Goal: Task Accomplishment & Management: Complete application form

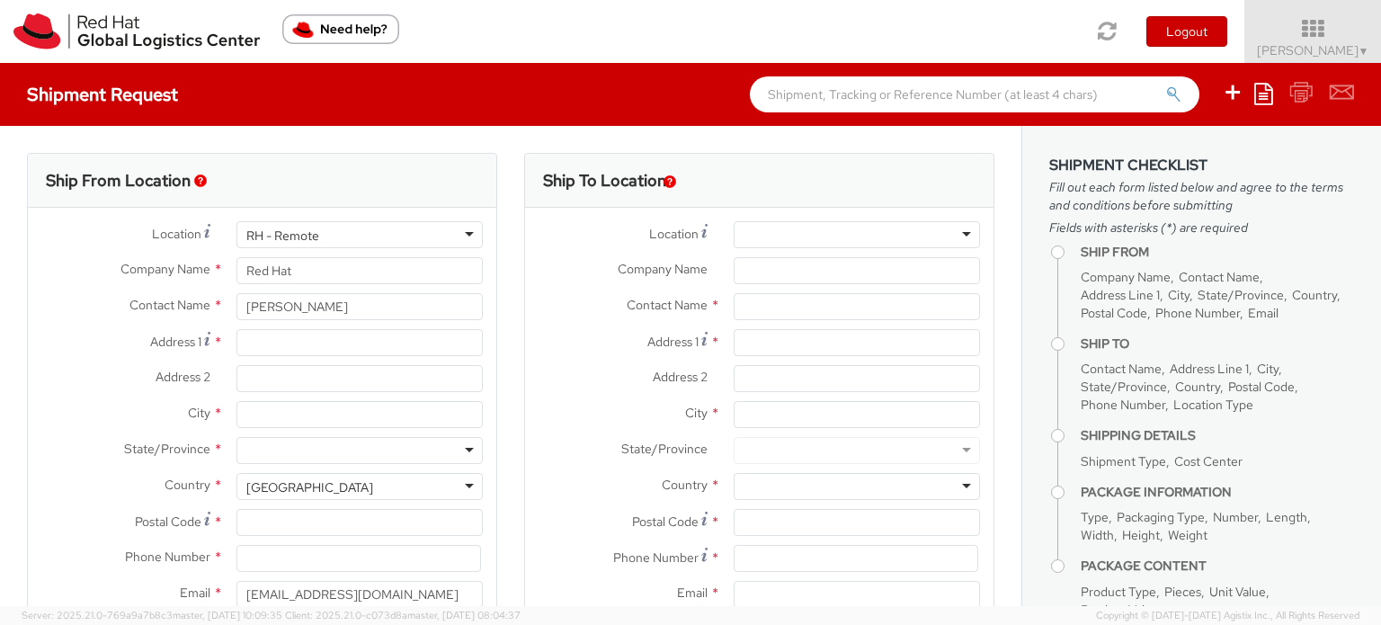
select select
drag, startPoint x: 349, startPoint y: 306, endPoint x: 385, endPoint y: 316, distance: 37.3
click at [223, 306] on div "[PERSON_NAME]" at bounding box center [359, 306] width 273 height 27
type input "[PERSON_NAME]"
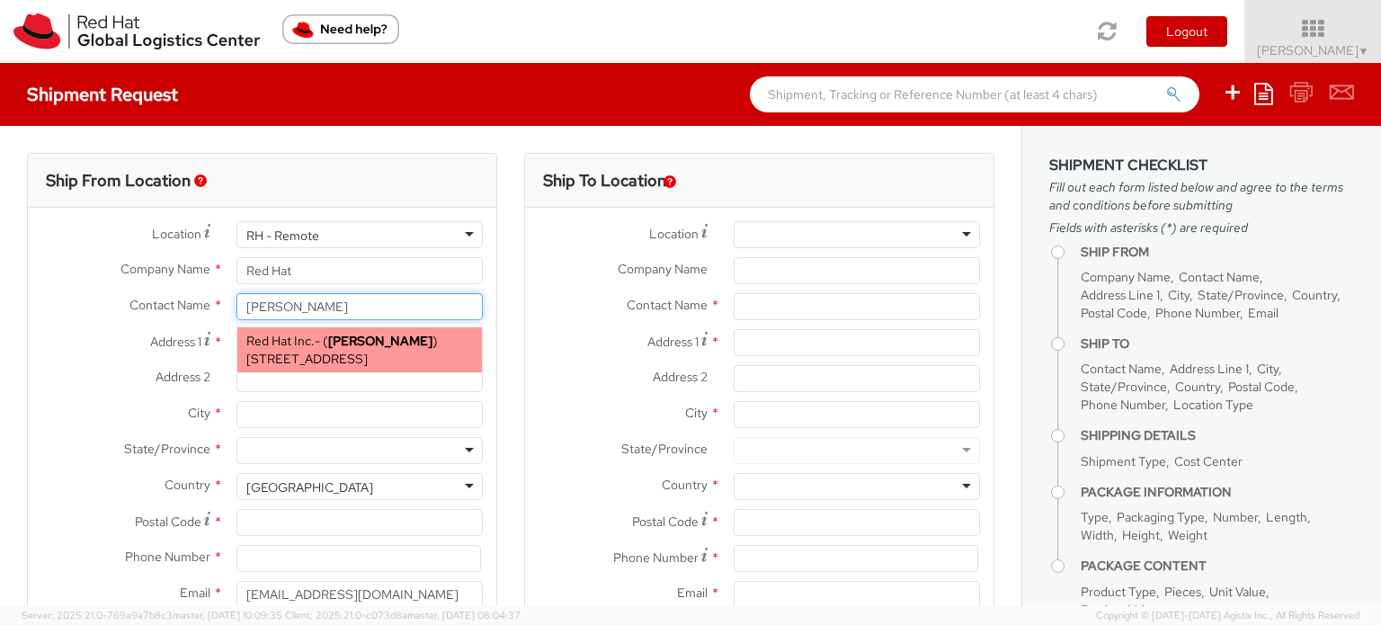
click at [368, 359] on span "[STREET_ADDRESS]" at bounding box center [306, 359] width 121 height 16
type input "Red Hat Inc."
type input "[STREET_ADDRESS]"
type input "4th Floor"
type input "[GEOGRAPHIC_DATA]"
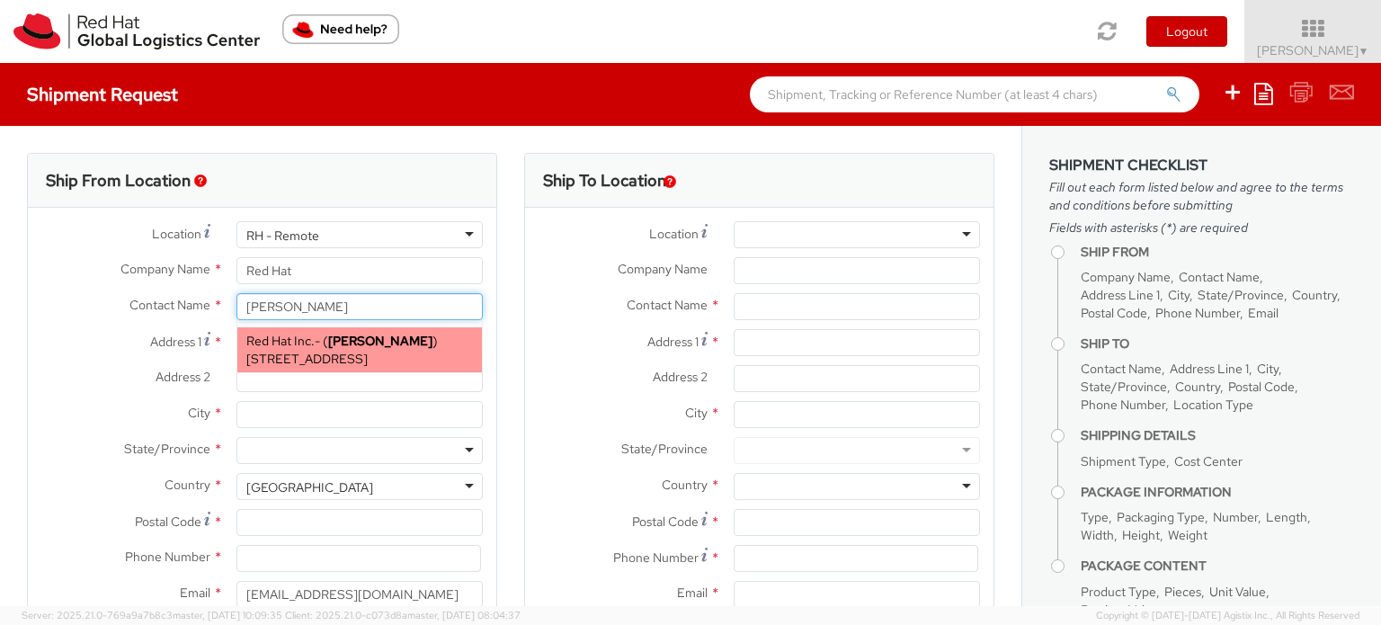
type input "02210"
type input "[EMAIL_ADDRESS][DOMAIN_NAME]"
select select
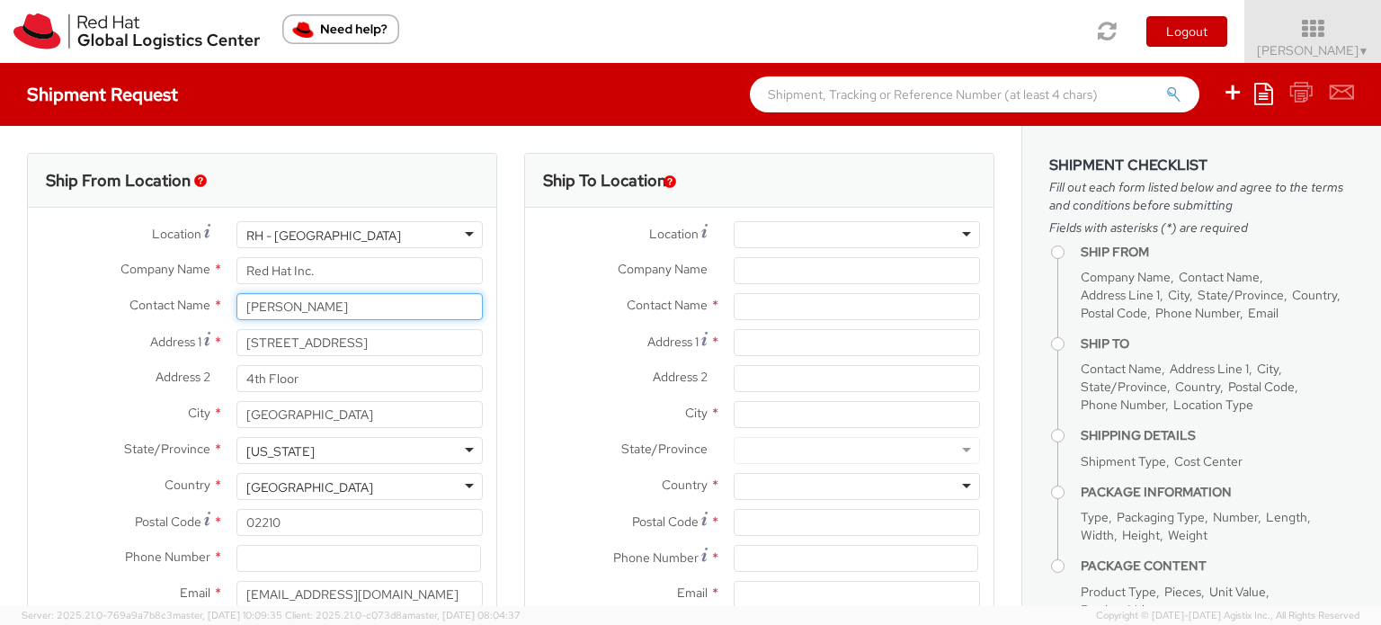
type input "[PERSON_NAME]"
drag, startPoint x: 334, startPoint y: 344, endPoint x: 611, endPoint y: 343, distance: 276.9
click at [236, 347] on input "[STREET_ADDRESS]" at bounding box center [359, 342] width 246 height 27
paste input "[STREET_ADDRESS]"
type input "[STREET_ADDRESS]"
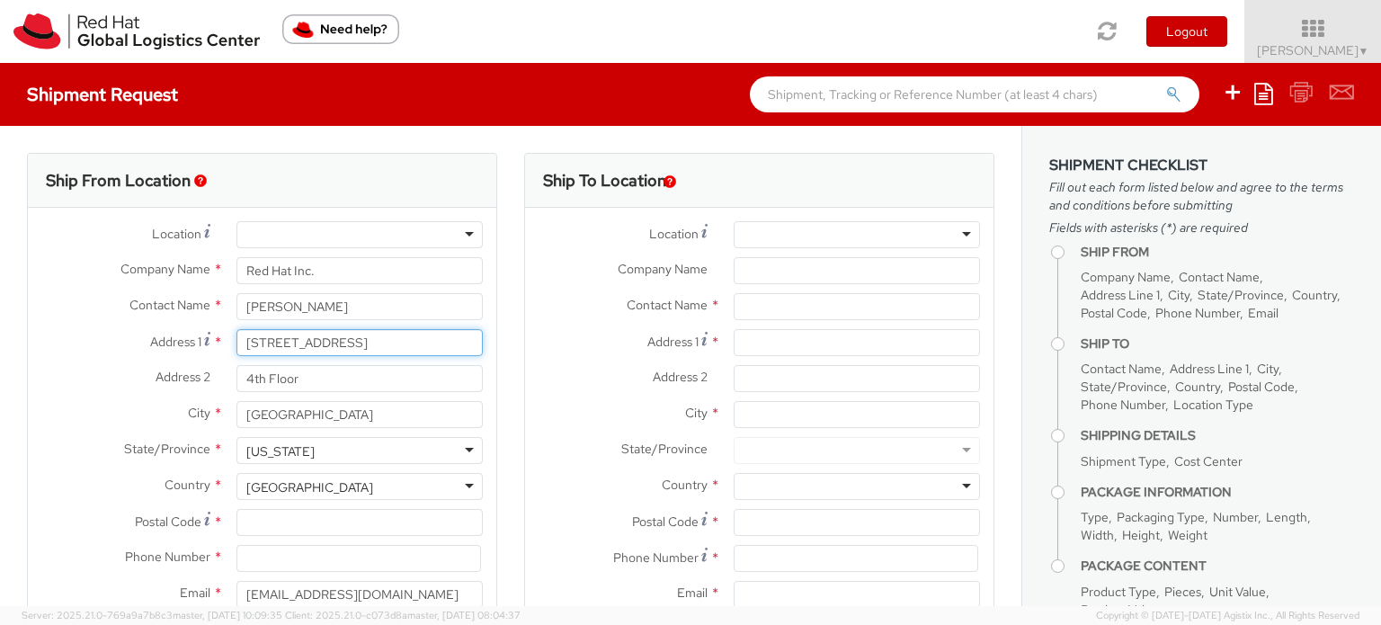
scroll to position [0, 31]
drag, startPoint x: 290, startPoint y: 343, endPoint x: 475, endPoint y: 343, distance: 184.3
click at [480, 339] on div "[STREET_ADDRESS]" at bounding box center [359, 342] width 273 height 27
type input "[STREET_ADDRESS]"
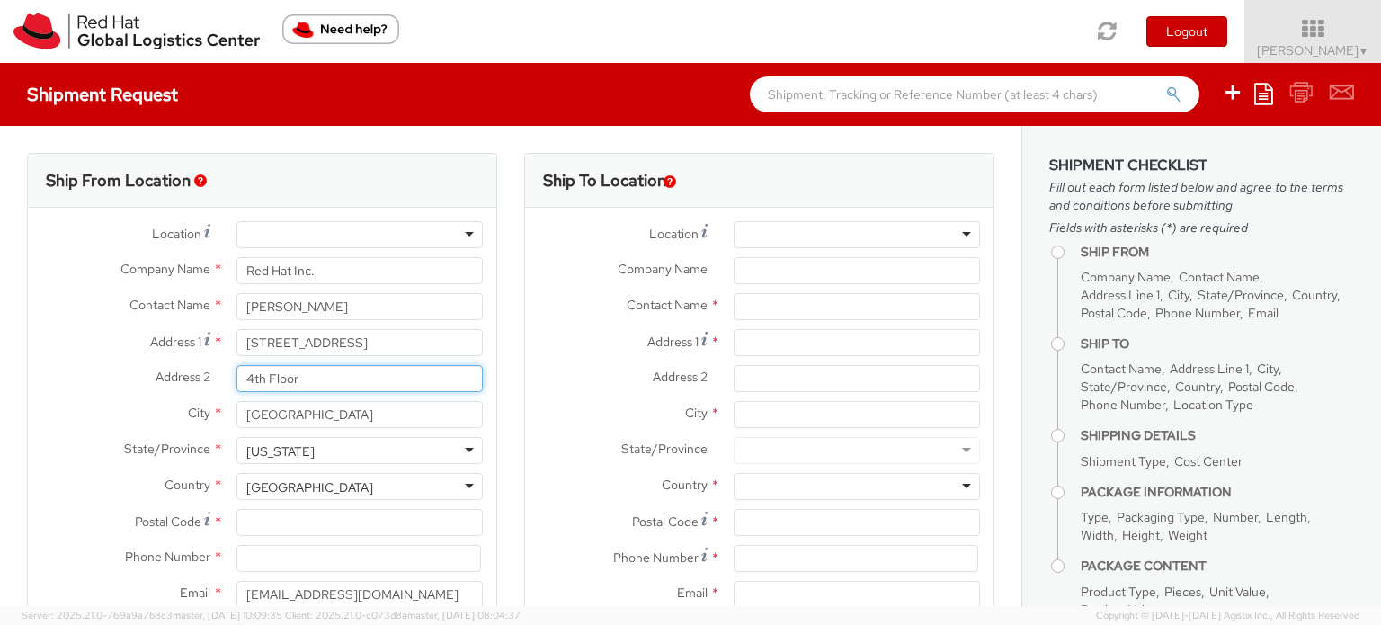
drag, startPoint x: 363, startPoint y: 378, endPoint x: 120, endPoint y: 378, distance: 242.7
click at [120, 378] on div "Address 2 * 4th Floor" at bounding box center [262, 378] width 468 height 27
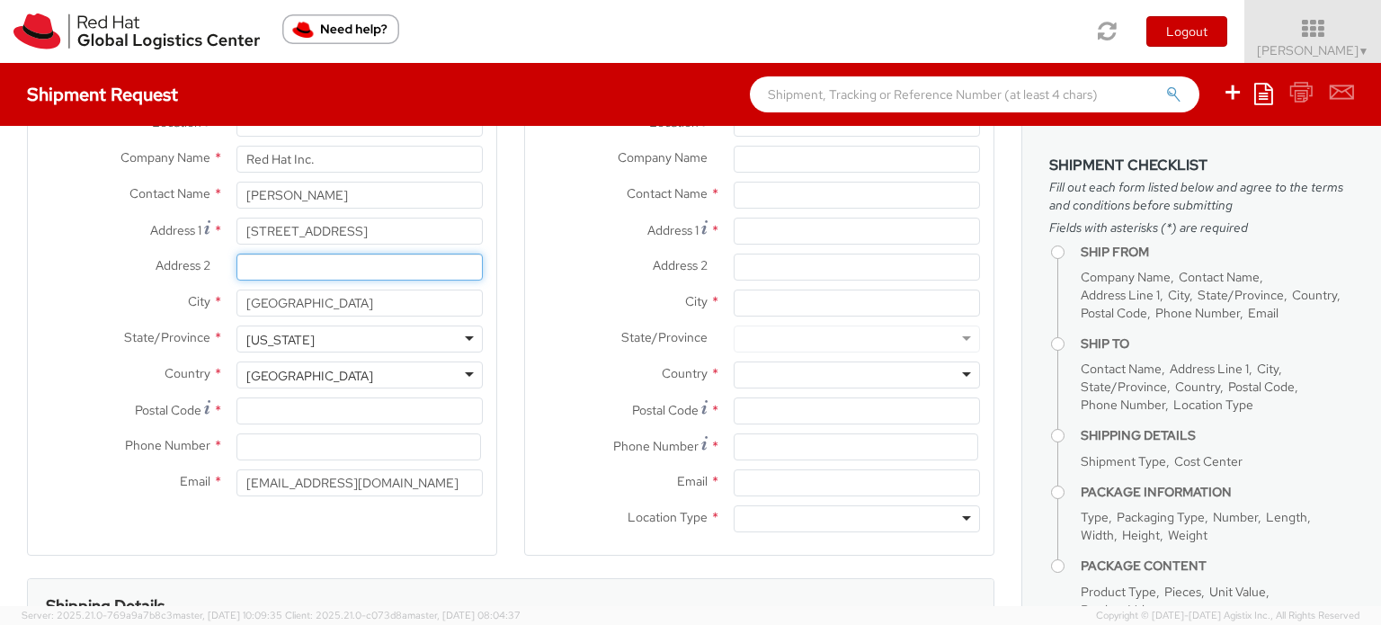
scroll to position [120, 0]
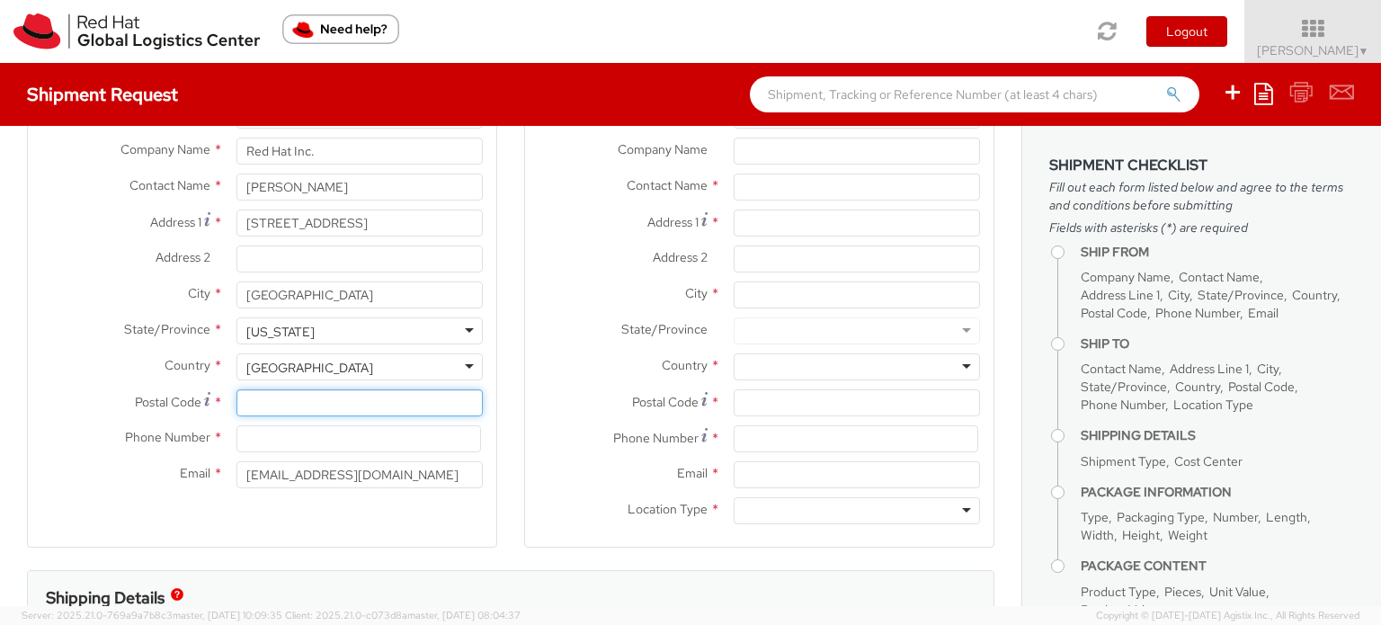
click at [277, 401] on input "Postal Code *" at bounding box center [359, 402] width 246 height 27
paste input "[GEOGRAPHIC_DATA], [GEOGRAPHIC_DATA] 02035-1719 US"
drag, startPoint x: 242, startPoint y: 403, endPoint x: 299, endPoint y: 405, distance: 57.6
click at [299, 405] on input "[GEOGRAPHIC_DATA], [GEOGRAPHIC_DATA] 02035-1719 US" at bounding box center [359, 402] width 246 height 27
type input ", MA 02035-1719 US"
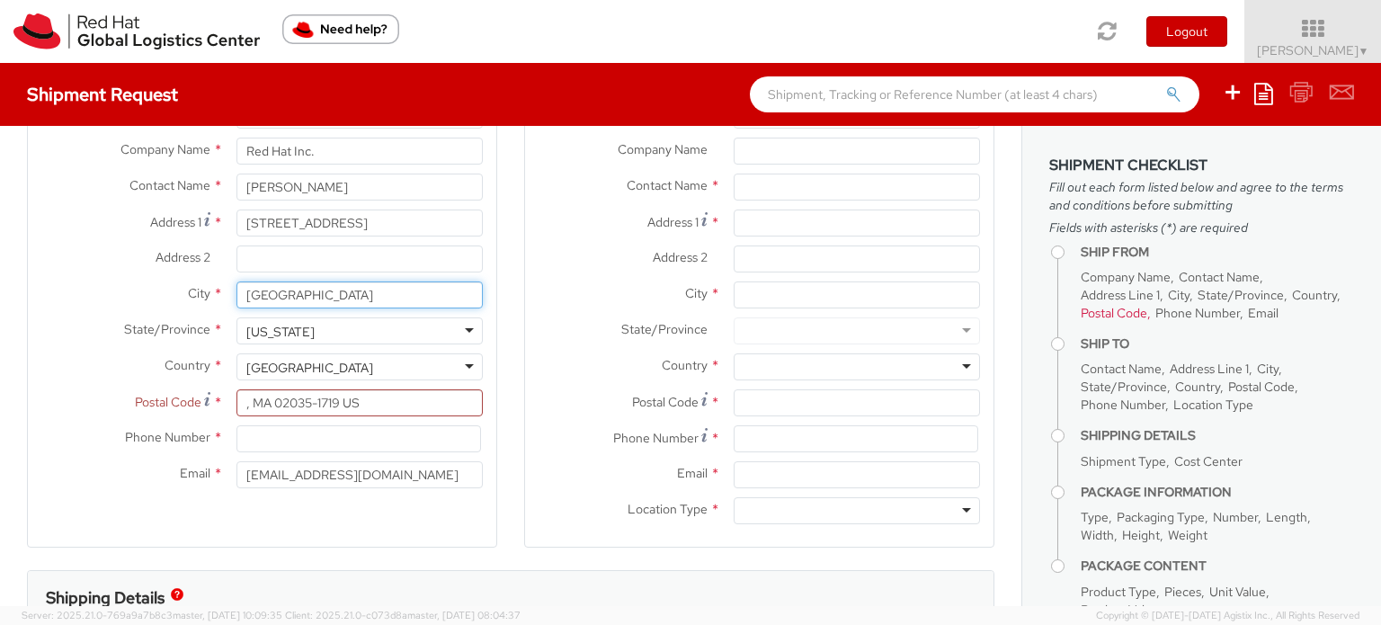
drag, startPoint x: 316, startPoint y: 300, endPoint x: 159, endPoint y: 298, distance: 157.3
click at [159, 298] on div "City * [GEOGRAPHIC_DATA]" at bounding box center [262, 294] width 468 height 27
paste input "FOXBORO"
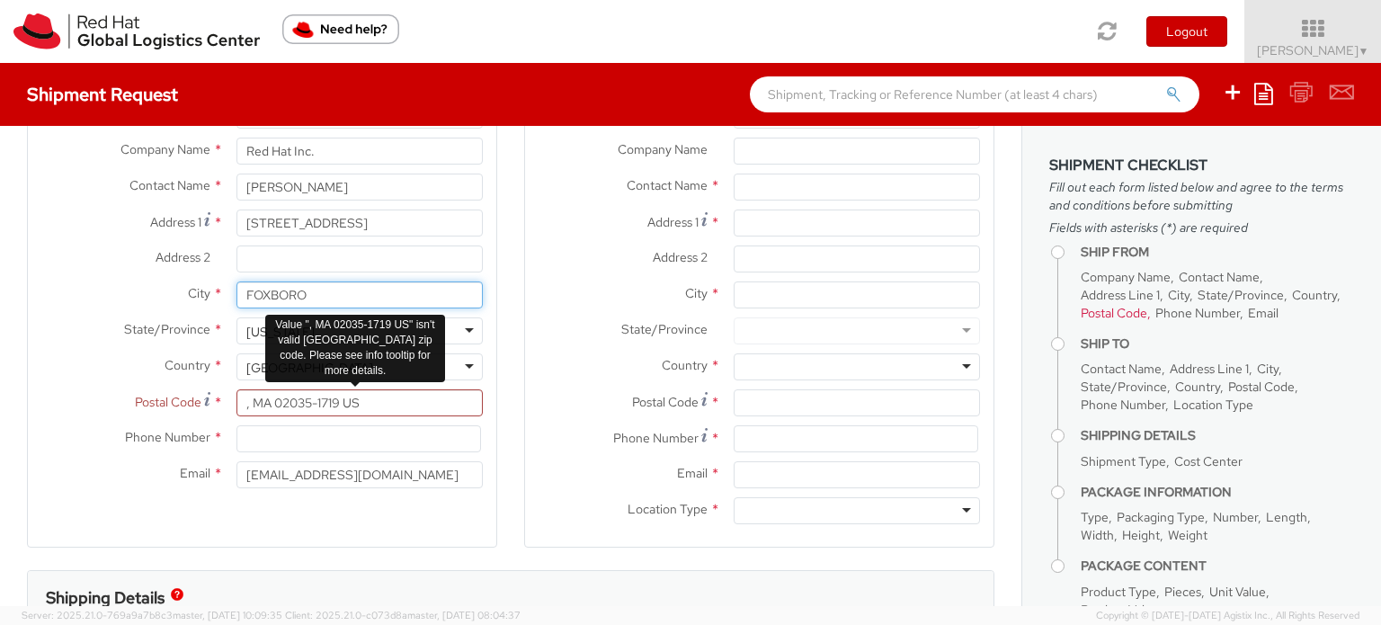
type input "FOXBORO"
click at [251, 404] on input ", MA 02035-1719 US" at bounding box center [359, 402] width 246 height 27
drag, startPoint x: 392, startPoint y: 402, endPoint x: 223, endPoint y: 401, distance: 169.0
click at [226, 401] on div ", MA 02035-1719 US" at bounding box center [359, 402] width 273 height 27
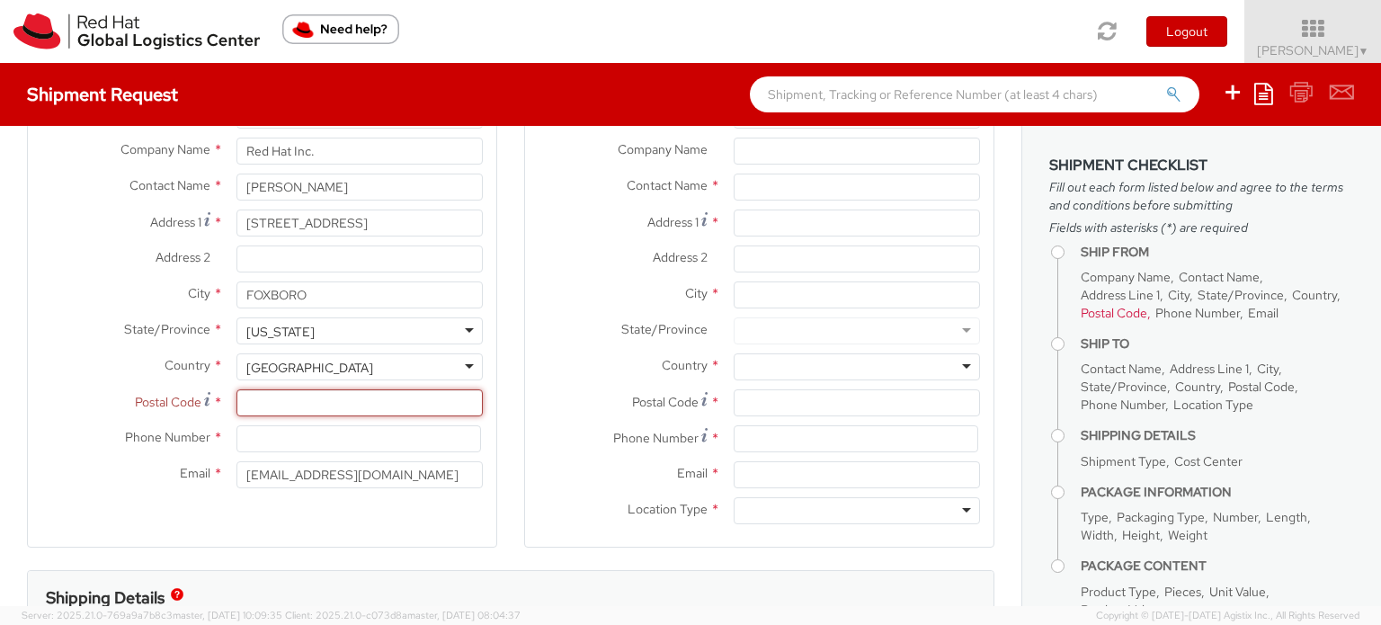
click at [245, 398] on input "Postal Code *" at bounding box center [359, 402] width 246 height 27
paste input "02035"
type input "02035"
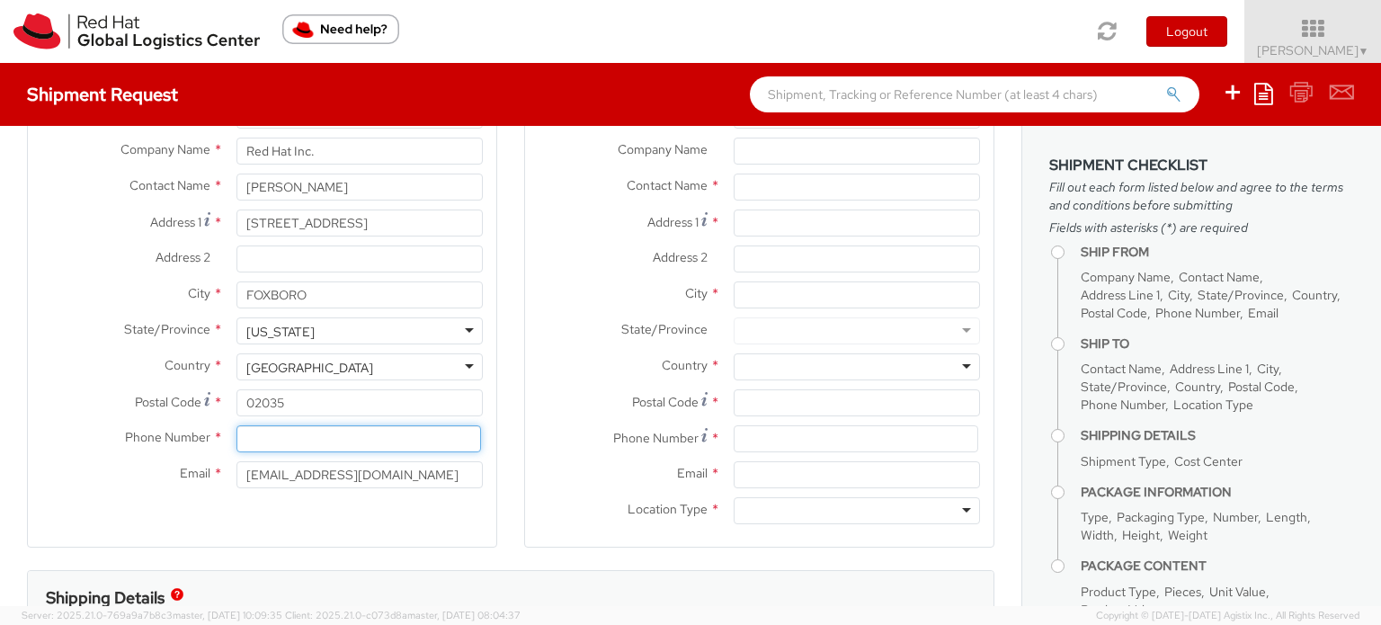
click at [292, 435] on input at bounding box center [358, 438] width 245 height 27
paste input "[PHONE_NUMBER]"
click at [250, 440] on input "[PHONE_NUMBER]" at bounding box center [358, 438] width 245 height 27
click at [261, 433] on input "9192081098" at bounding box center [358, 438] width 245 height 27
click at [291, 439] on input "919-2081098" at bounding box center [358, 438] width 245 height 27
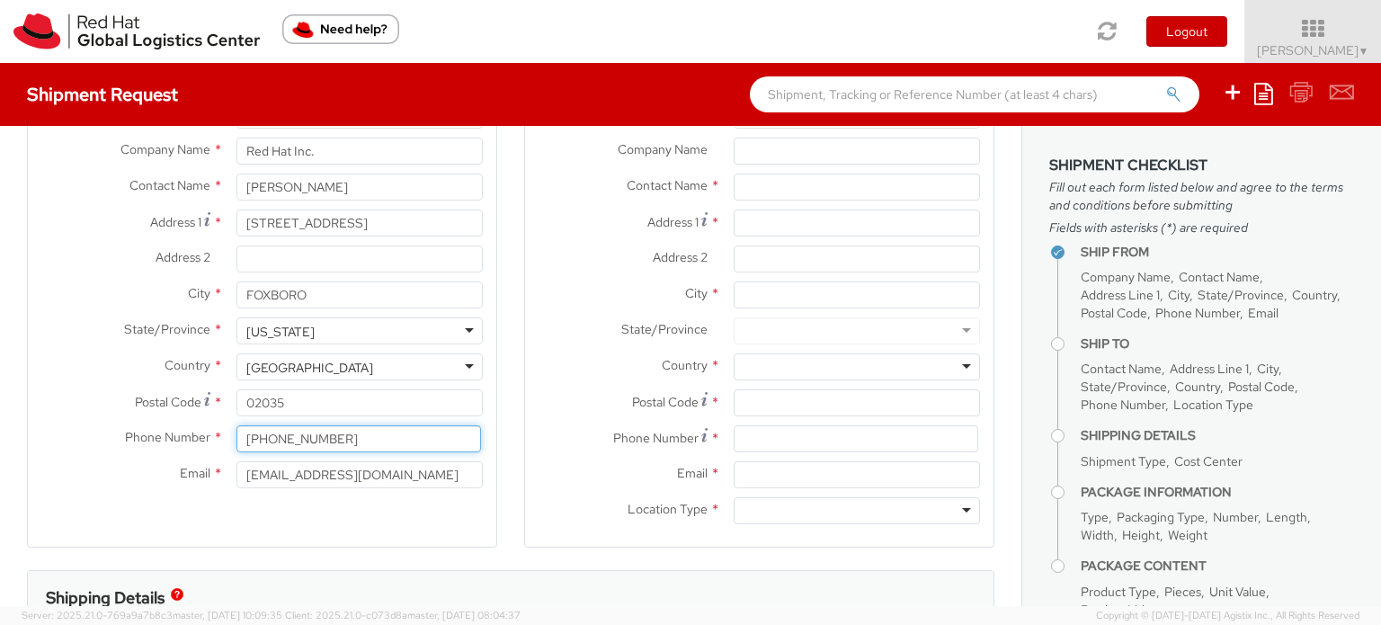
click at [377, 442] on input "[PHONE_NUMBER]" at bounding box center [358, 438] width 245 height 27
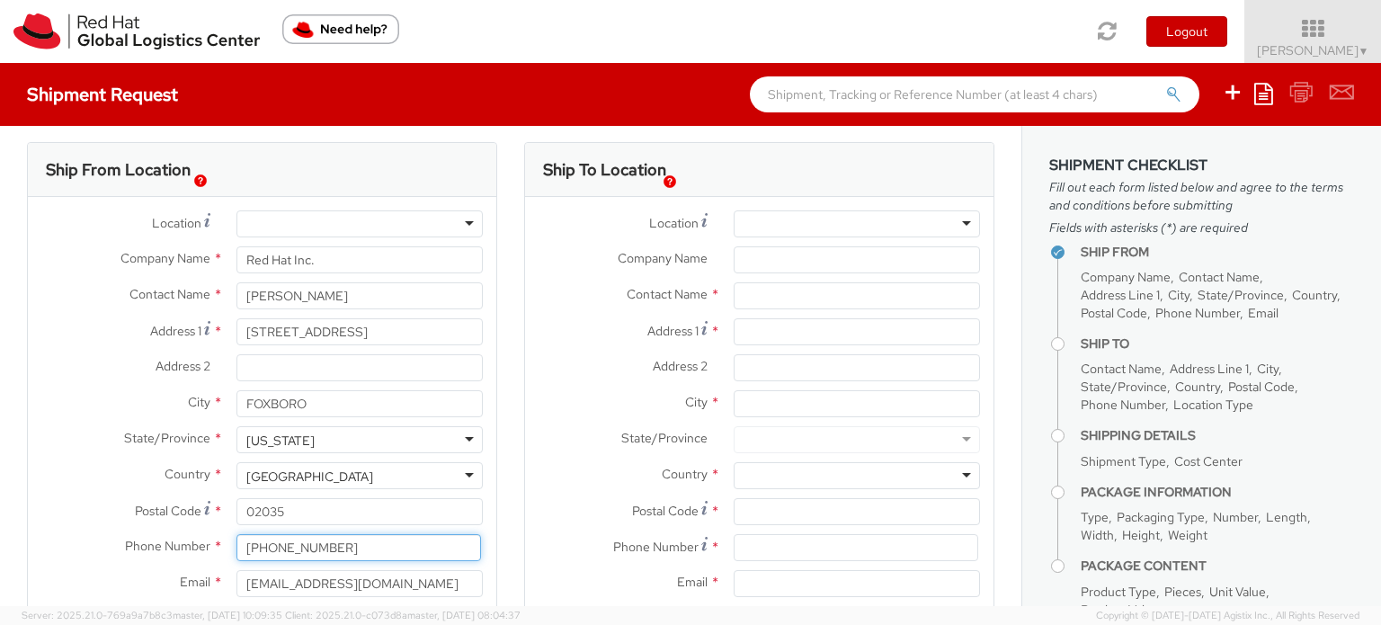
scroll to position [0, 0]
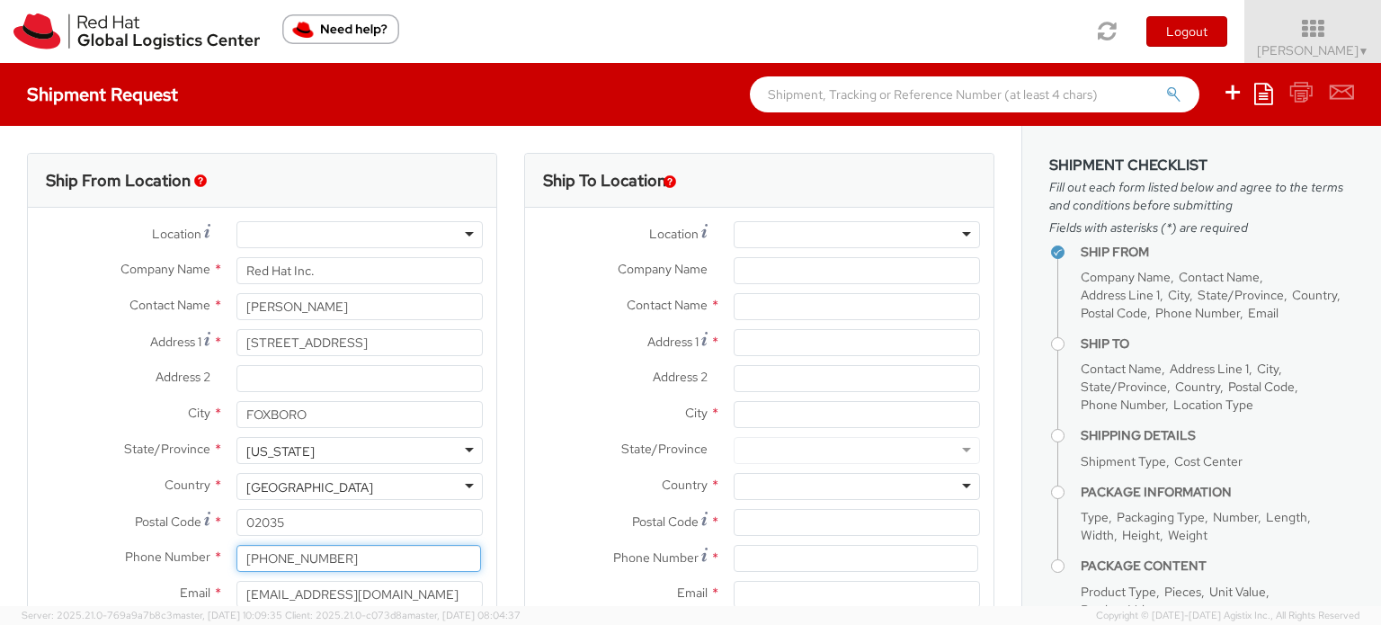
type input "[PHONE_NUMBER]"
click at [529, 486] on label "Country *" at bounding box center [622, 484] width 195 height 23
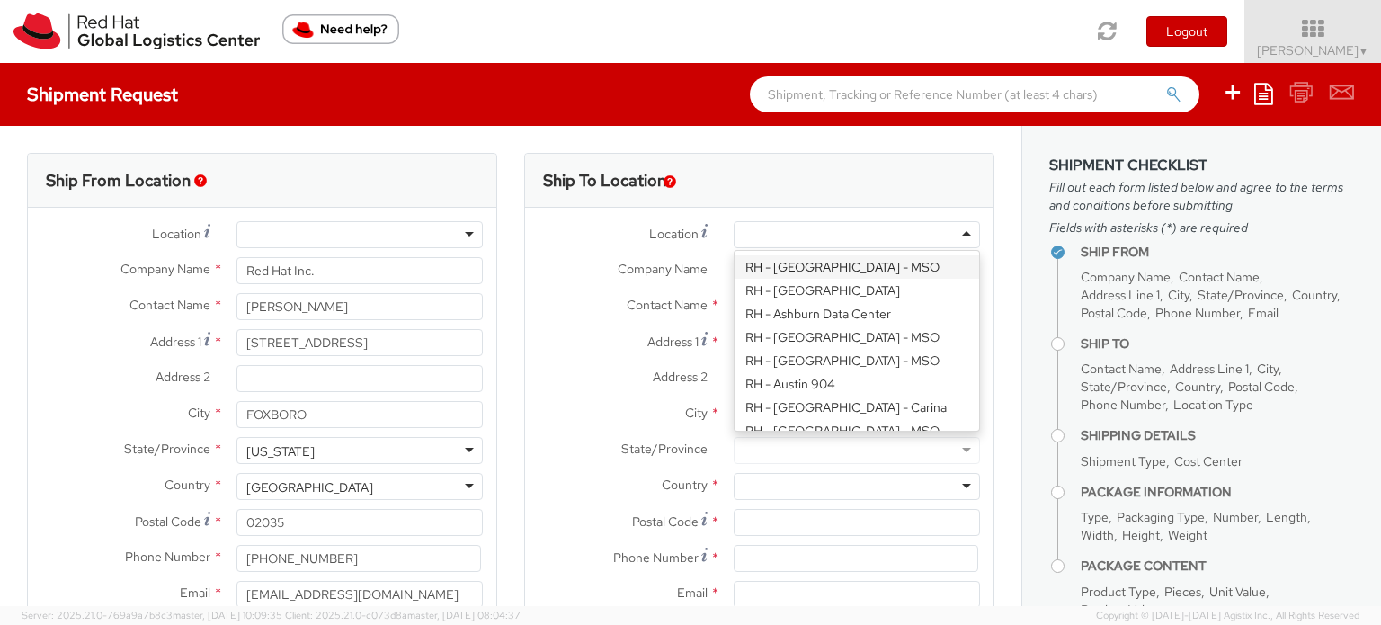
click at [815, 231] on div at bounding box center [857, 234] width 246 height 27
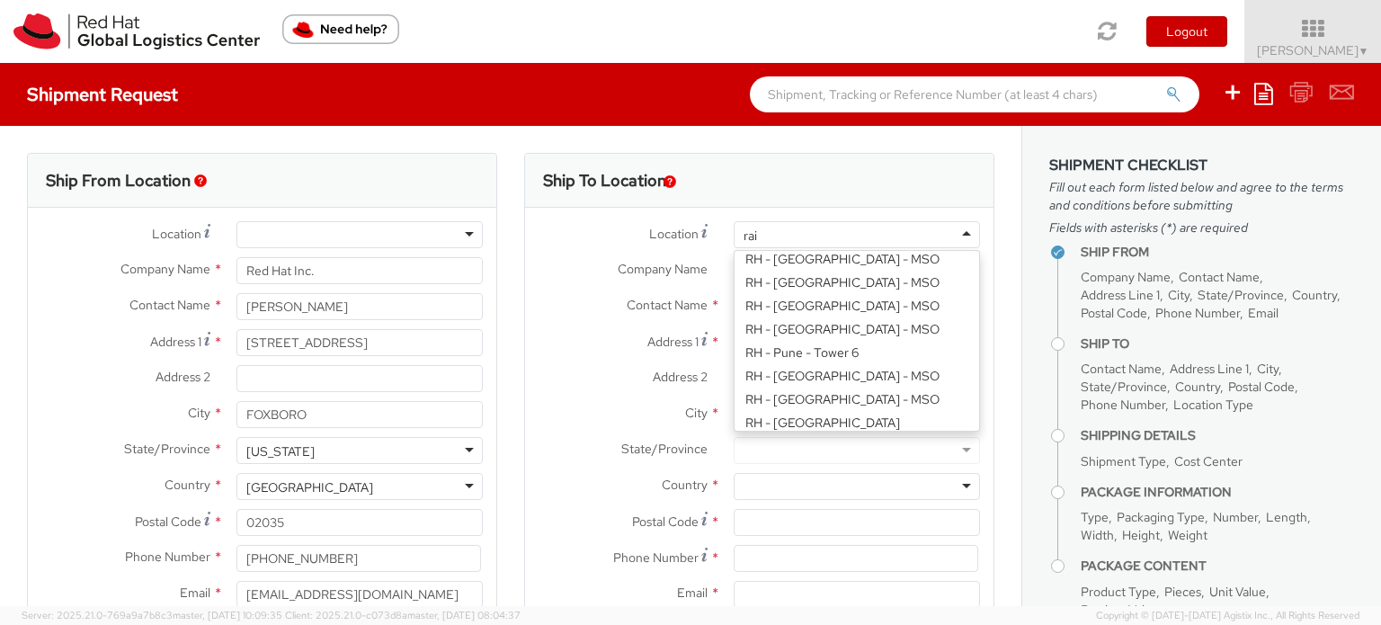
scroll to position [4, 0]
type input "rale"
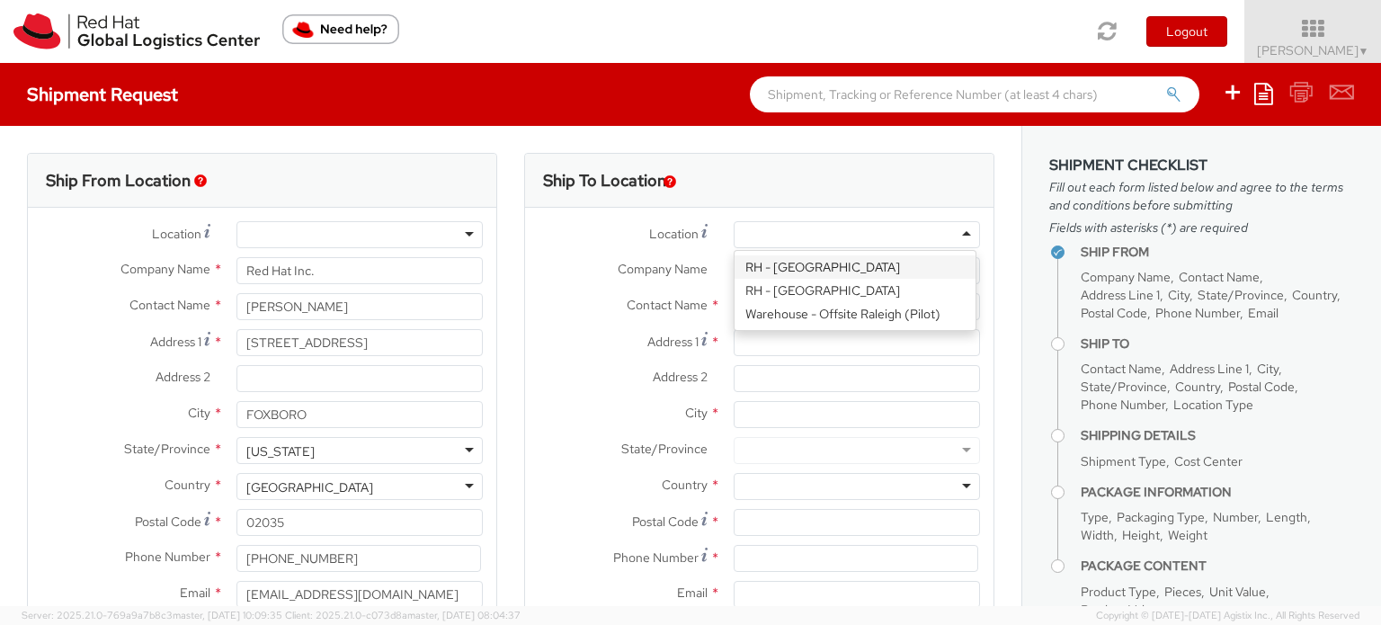
type input "Red Hat, Inc."
type input "[STREET_ADDRESS]"
type input "RALEIGH"
type input "27601"
type input "[PHONE_NUMBER]"
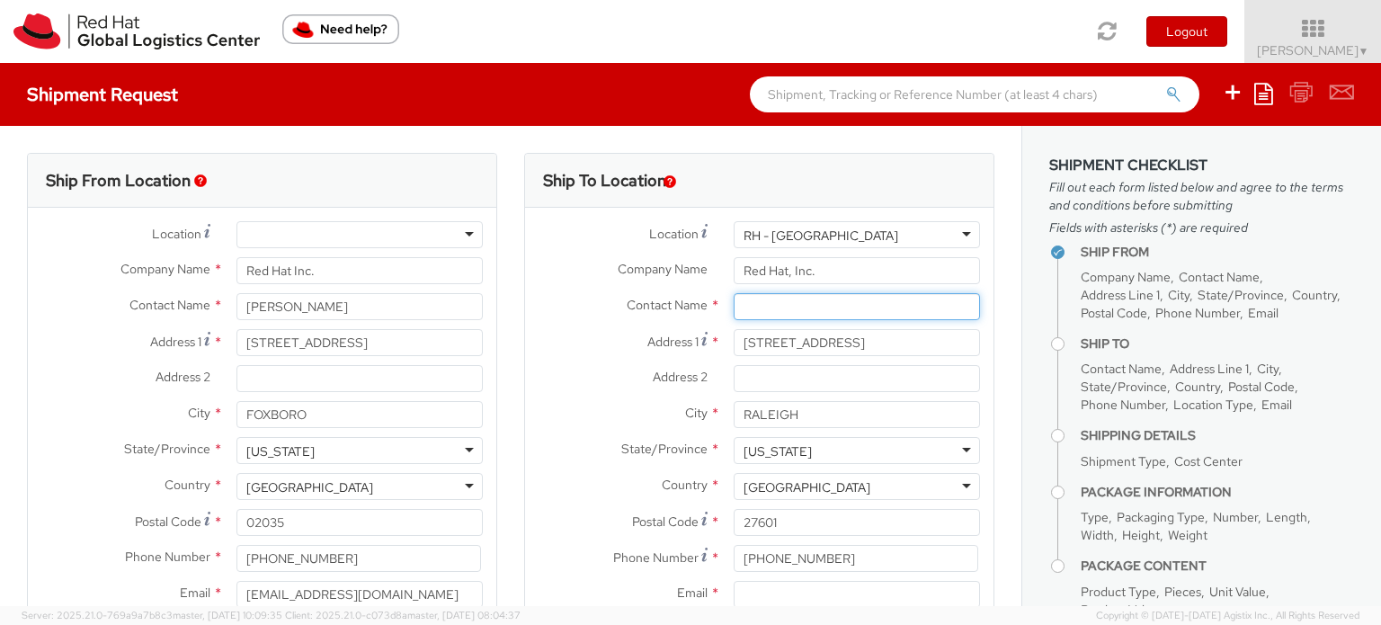
click at [752, 307] on input "text" at bounding box center [857, 306] width 246 height 27
paste input "Global Logistics + Fulfillment"
type input "Global Logistics + Fulfillment"
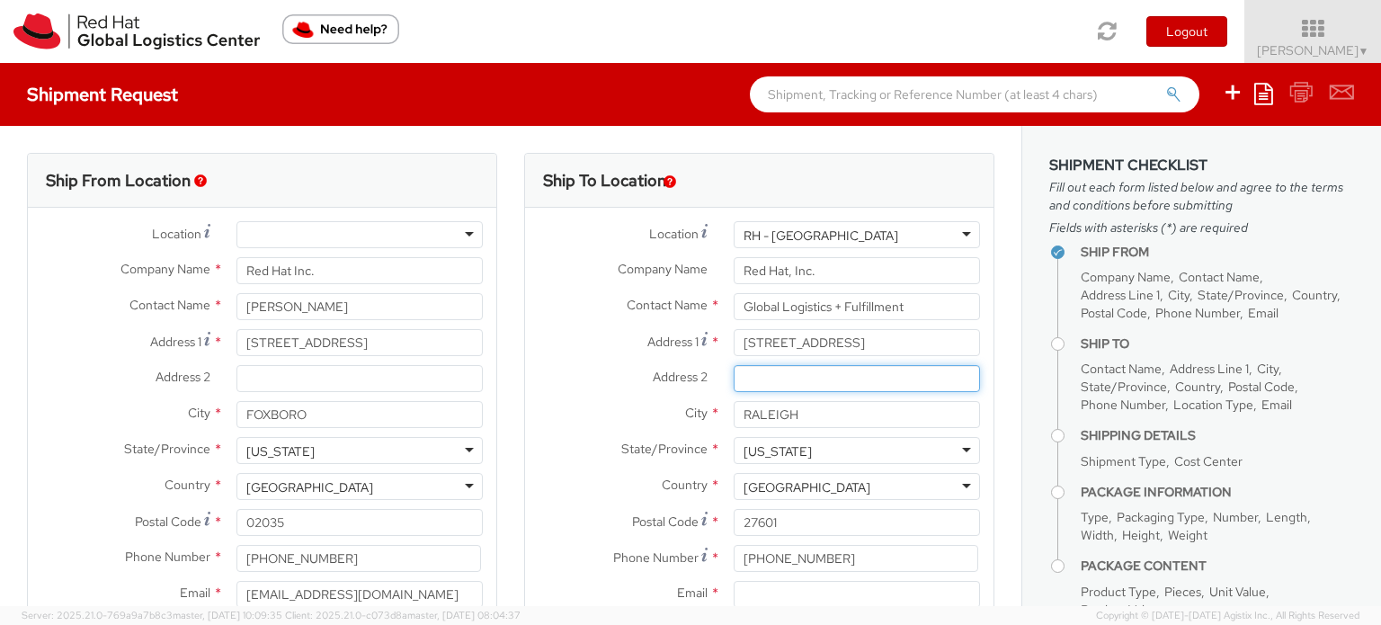
click at [759, 384] on input "Address 2 *" at bounding box center [857, 378] width 246 height 27
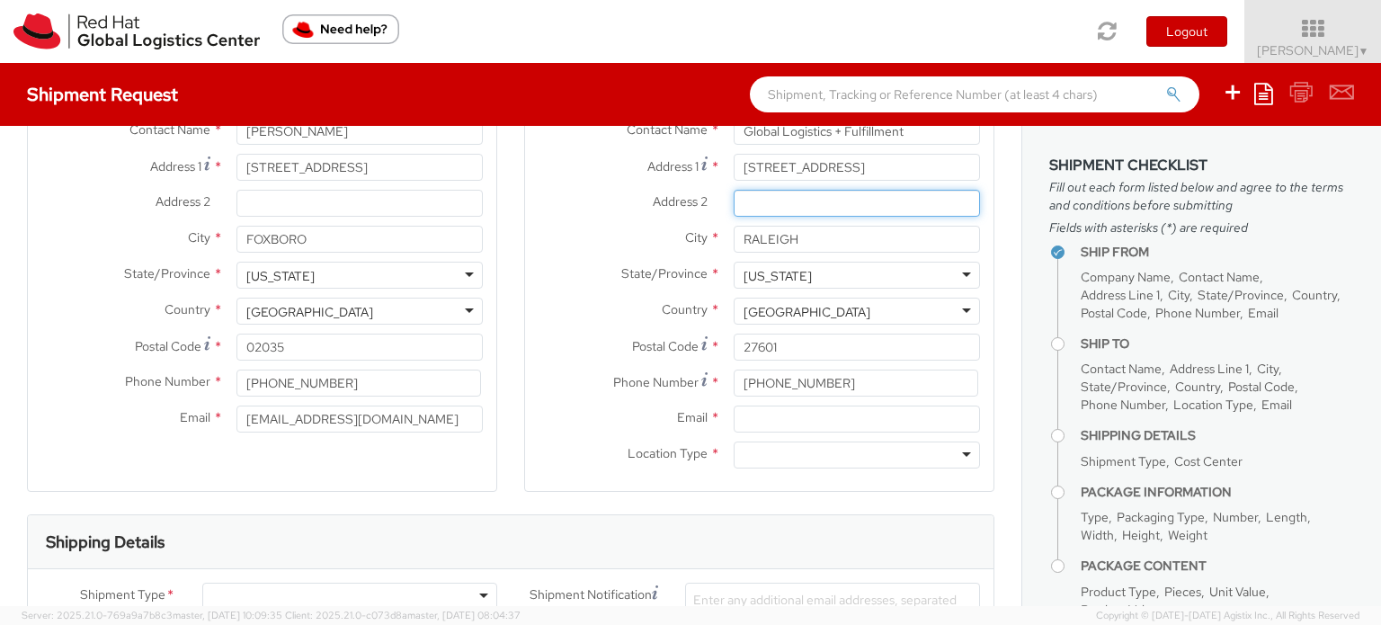
scroll to position [180, 0]
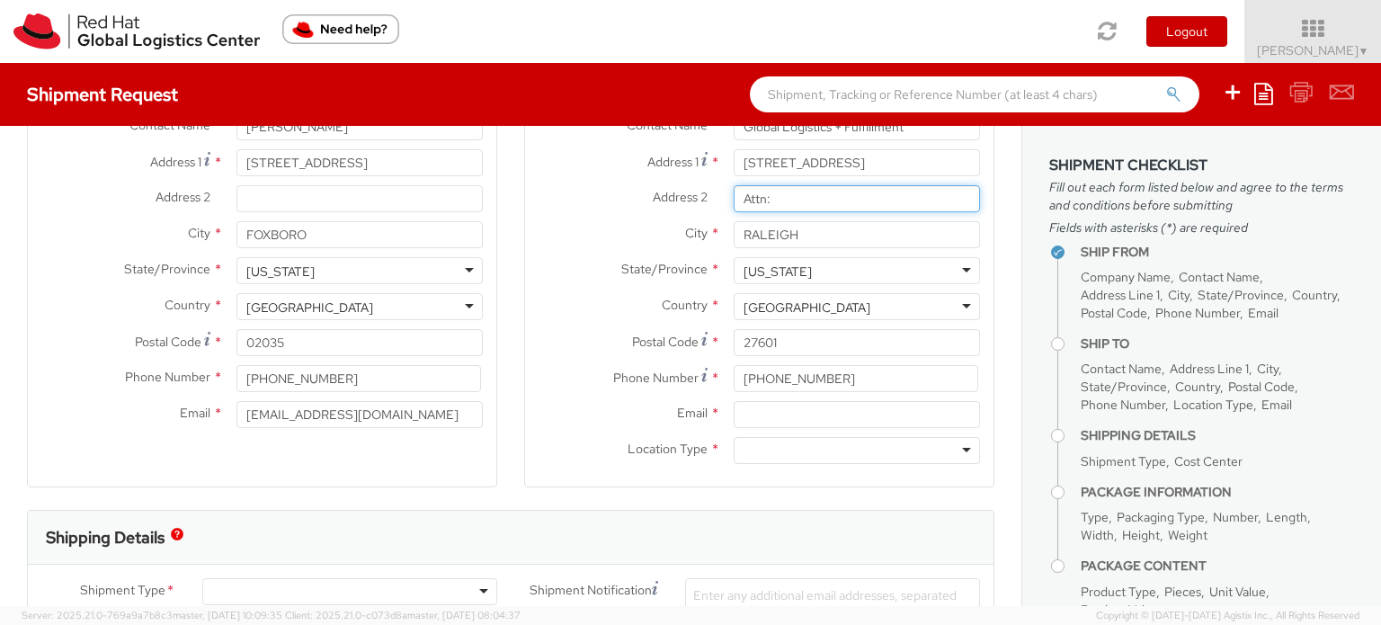
drag, startPoint x: 686, startPoint y: 197, endPoint x: 560, endPoint y: 197, distance: 125.9
click at [560, 197] on div "Address 2 * Attn:" at bounding box center [759, 198] width 468 height 27
paste input "TTN: [PERSON_NAME] Team Verizon inventory"
type input "ATTN: [PERSON_NAME] Team Verizon inventory"
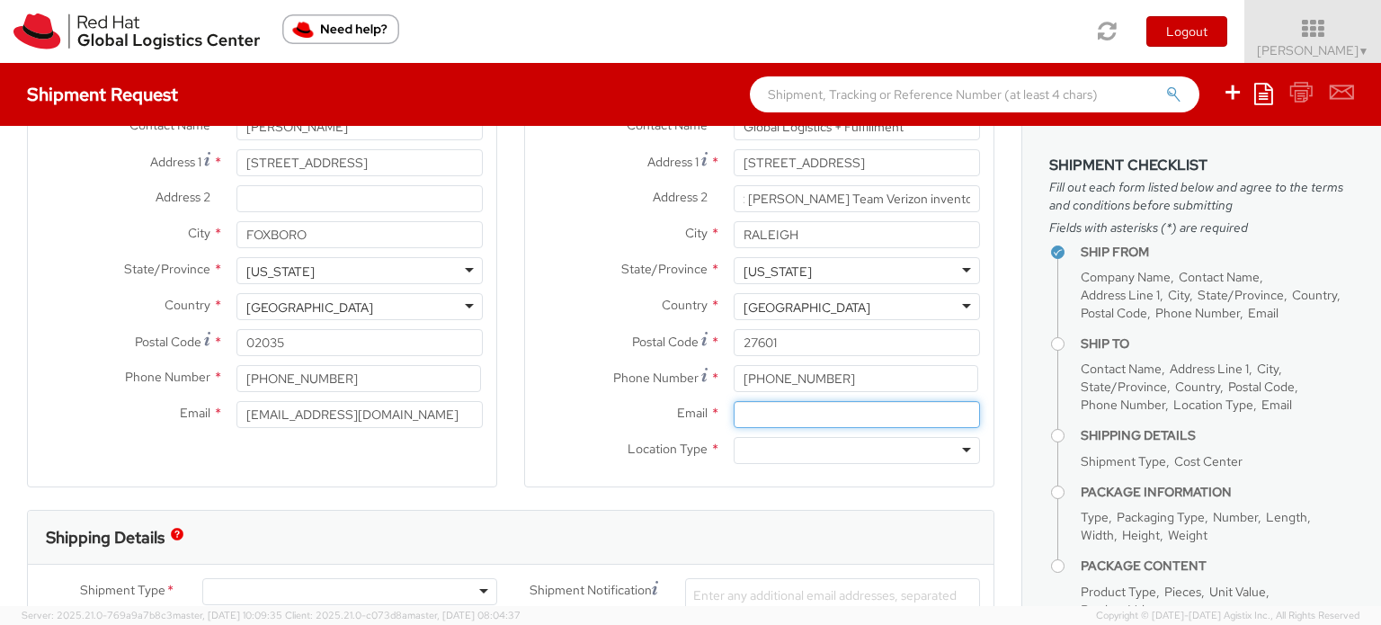
scroll to position [0, 0]
click at [789, 413] on input "Email *" at bounding box center [857, 414] width 246 height 27
drag, startPoint x: 755, startPoint y: 444, endPoint x: 754, endPoint y: 424, distance: 19.8
click at [755, 444] on div at bounding box center [857, 450] width 246 height 27
click at [750, 412] on input "Email *" at bounding box center [857, 414] width 246 height 27
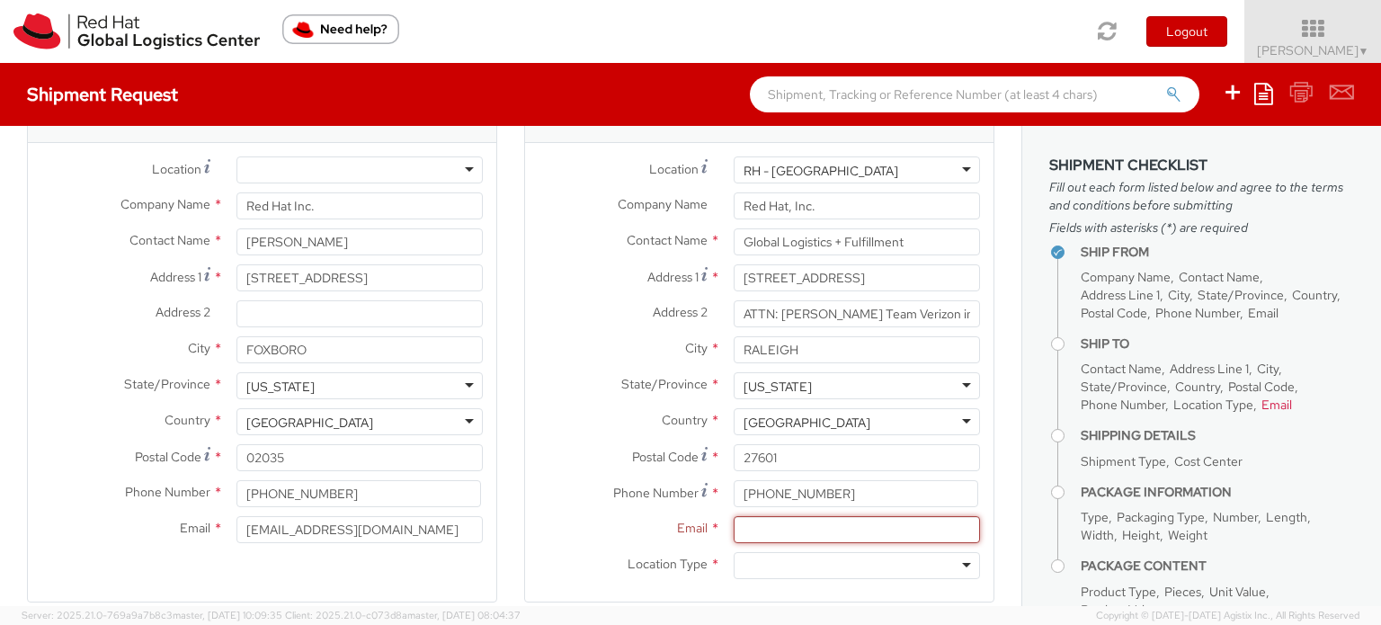
scroll to position [59, 0]
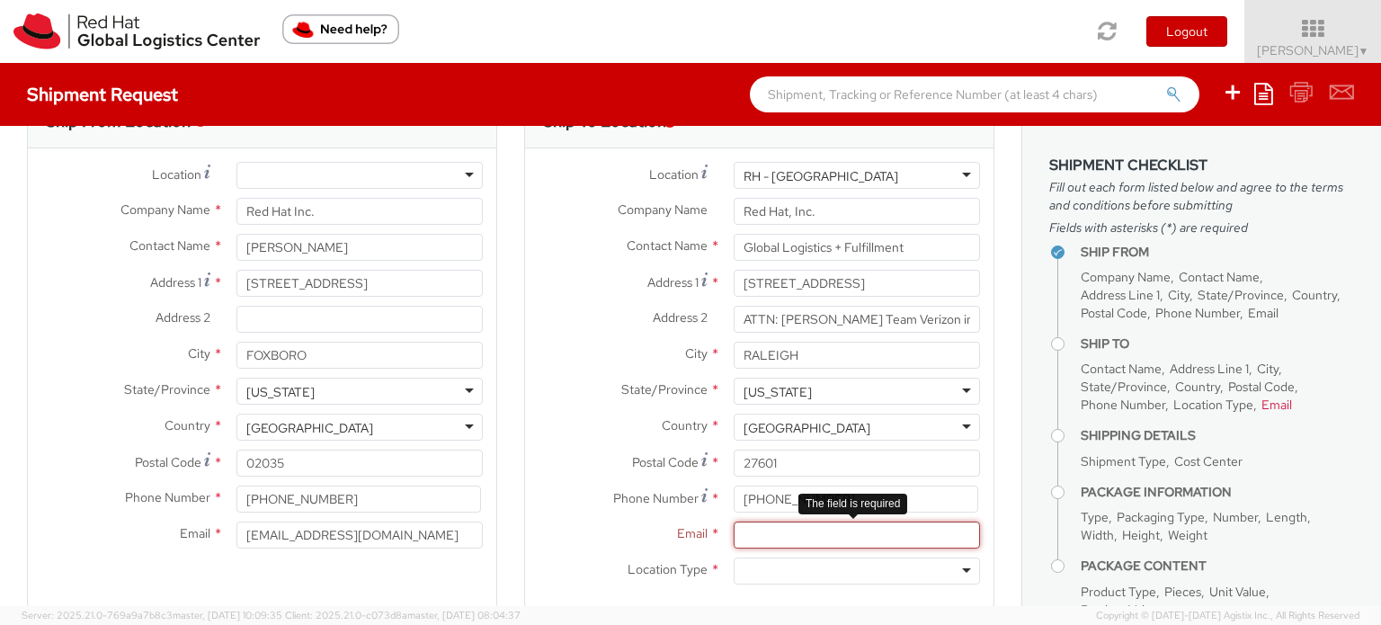
paste input "[EMAIL_ADDRESS][DOMAIN_NAME]"
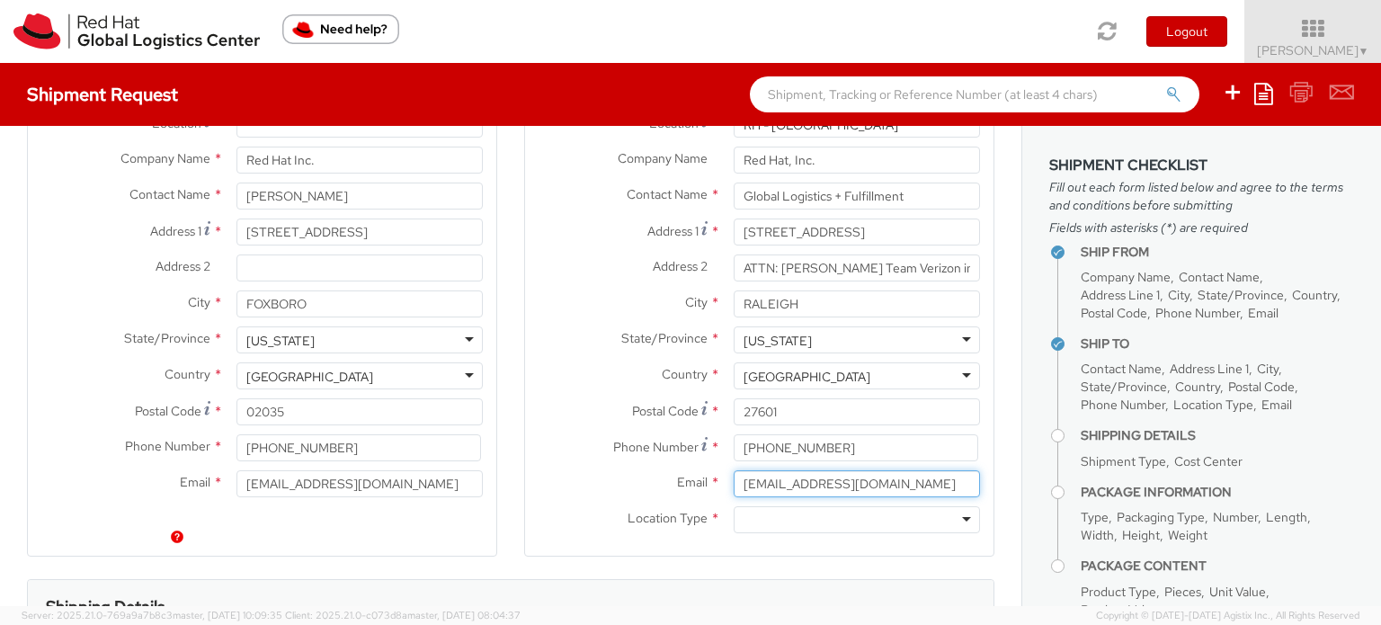
scroll to position [180, 0]
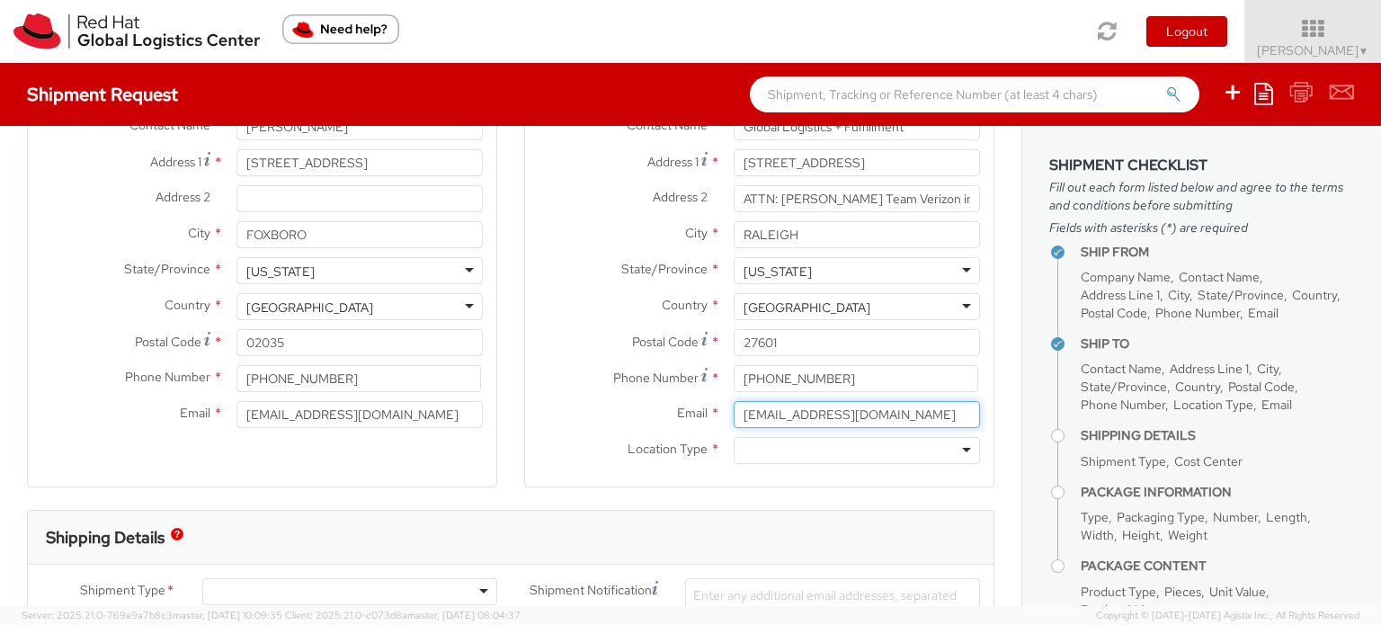
type input "[EMAIL_ADDRESS][DOMAIN_NAME]"
click at [796, 450] on div at bounding box center [857, 450] width 246 height 27
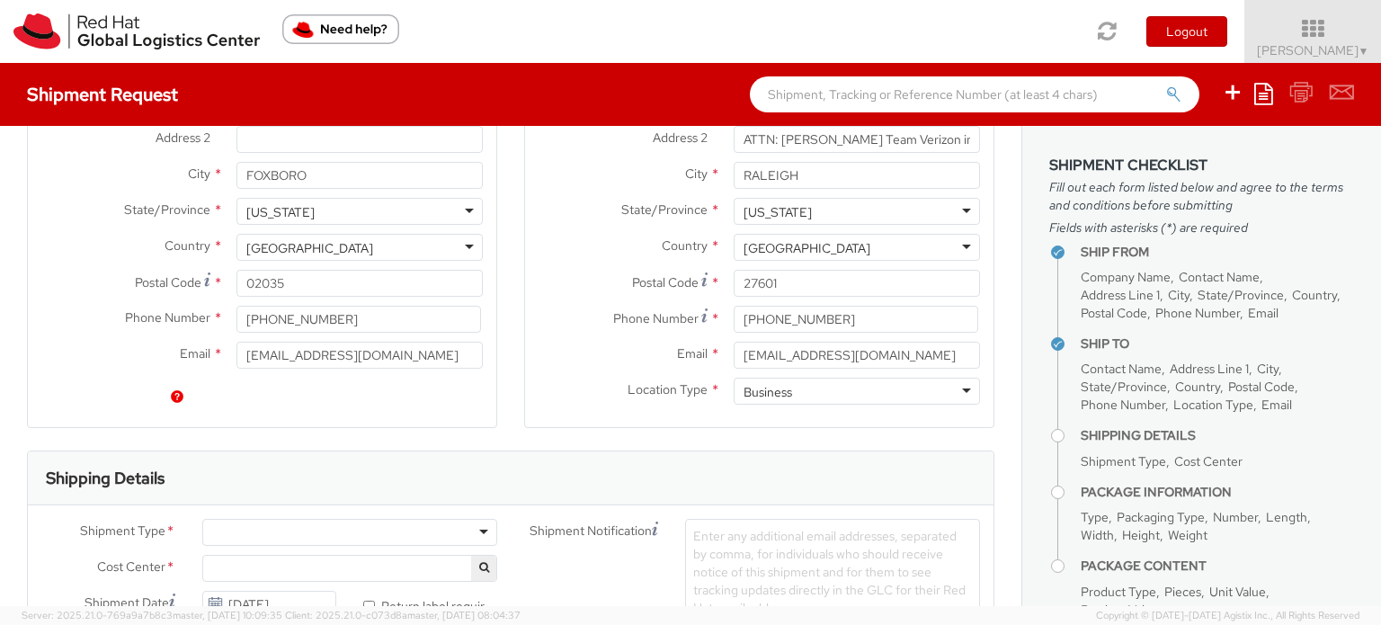
scroll to position [419, 0]
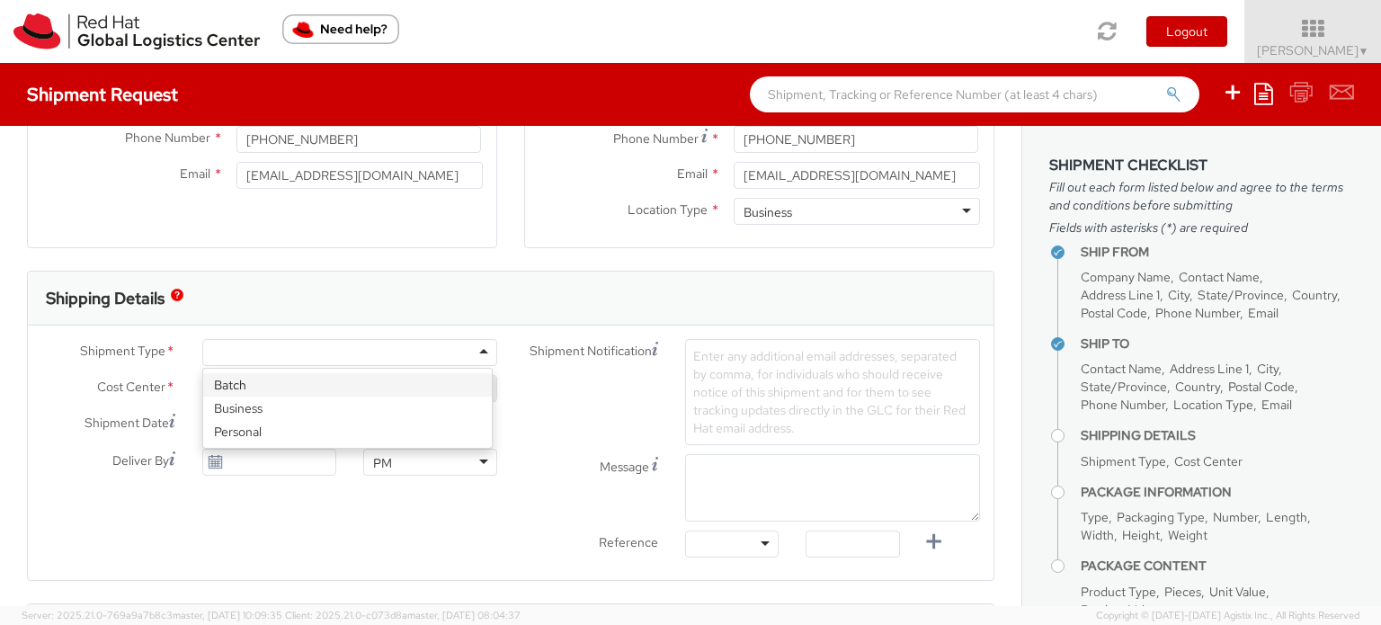
click at [477, 352] on div at bounding box center [349, 352] width 295 height 27
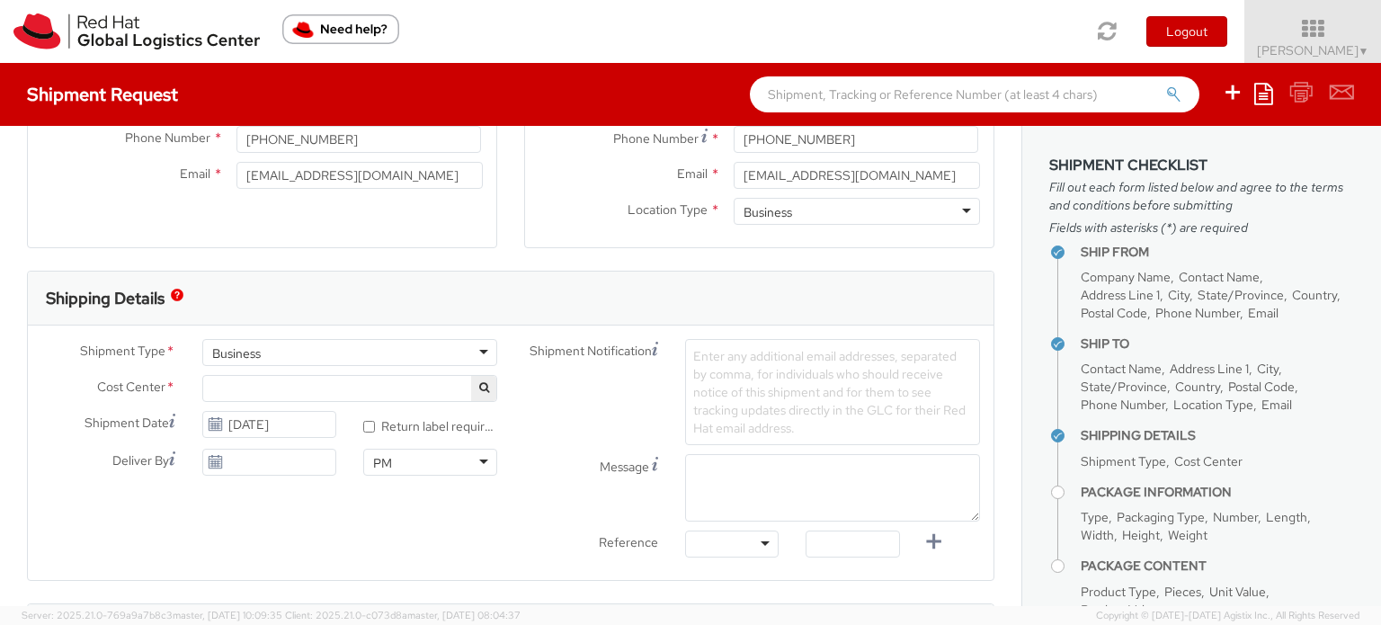
select select "512"
click at [363, 427] on input "* Return label required" at bounding box center [369, 427] width 12 height 12
checkbox input "true"
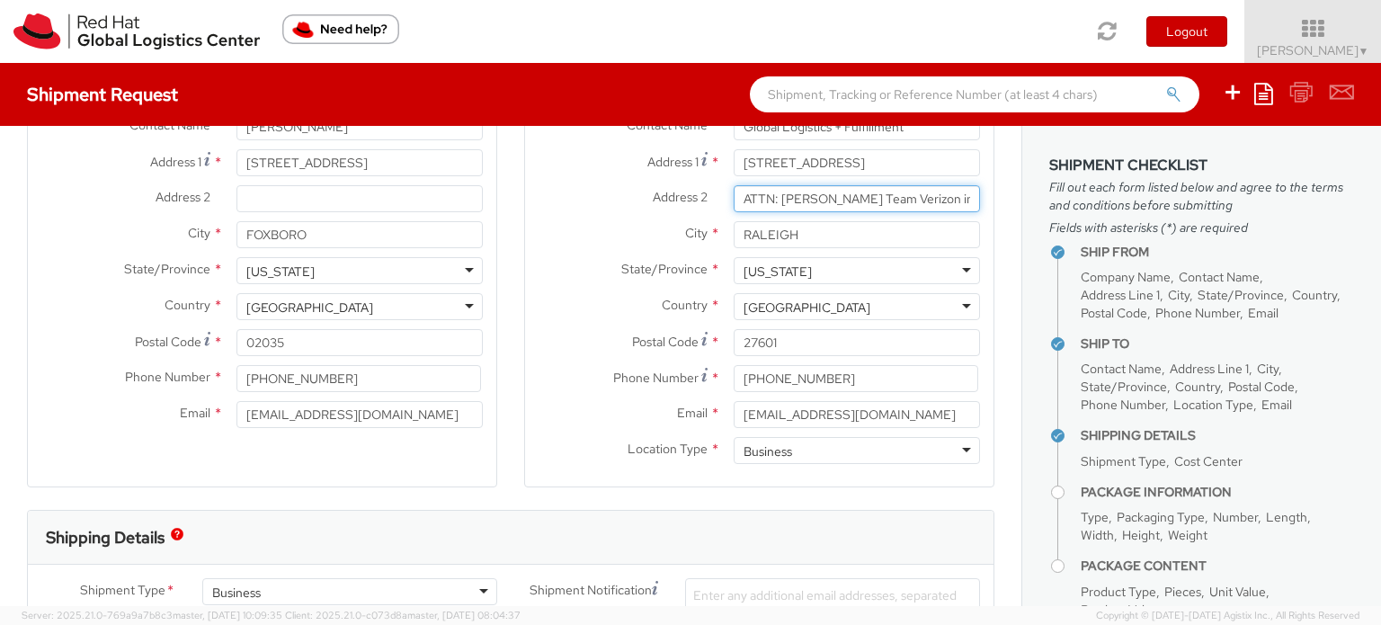
scroll to position [0, 33]
drag, startPoint x: 734, startPoint y: 197, endPoint x: 1001, endPoint y: 201, distance: 267.9
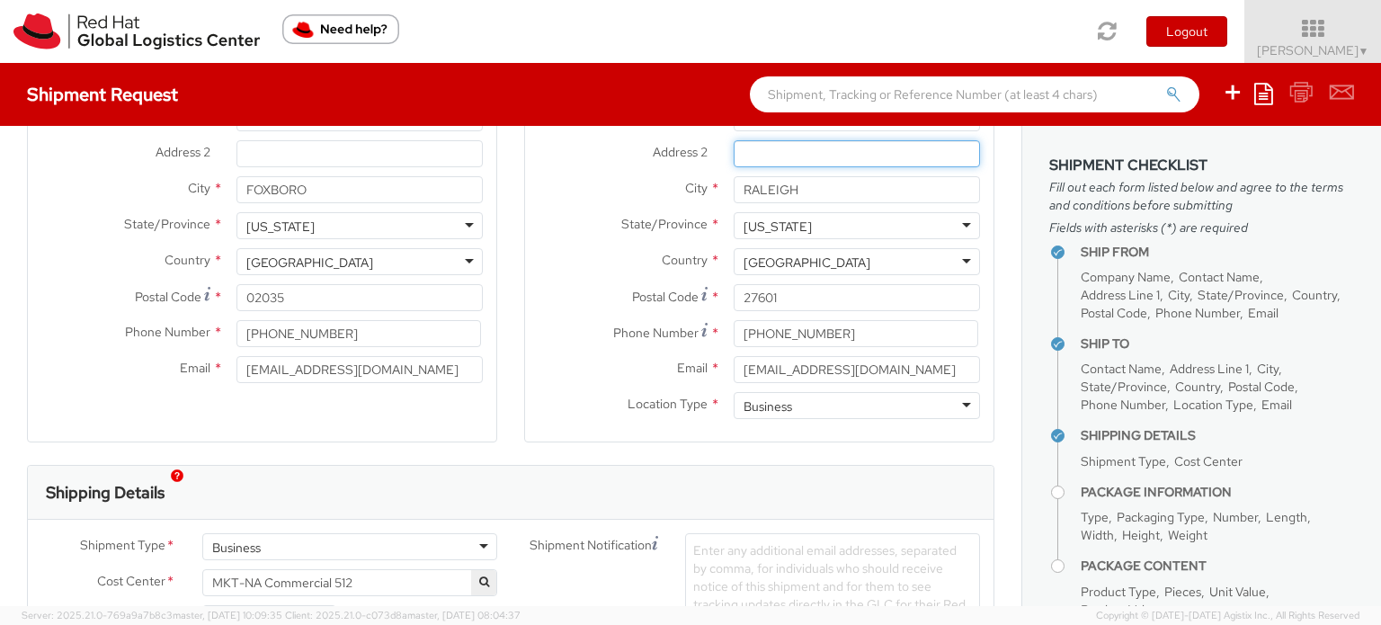
scroll to position [360, 0]
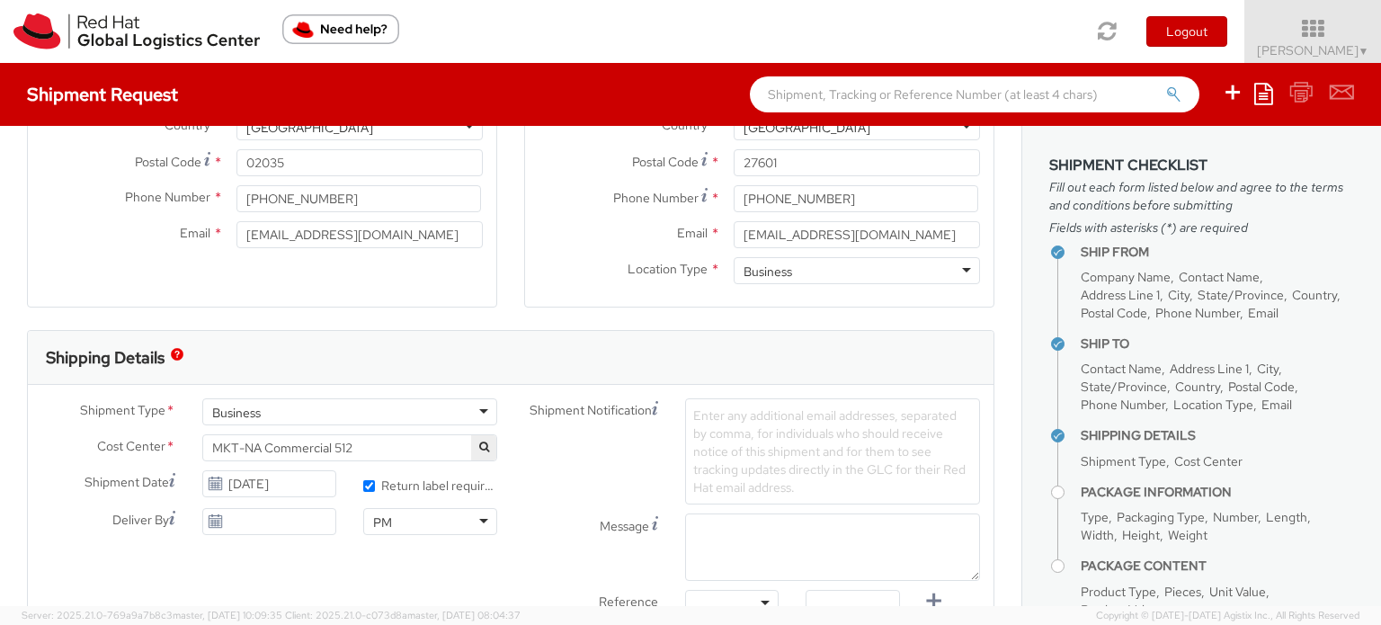
click at [706, 423] on span "Enter any additional email addresses, separated by comma, for individuals who s…" at bounding box center [829, 451] width 272 height 88
click at [699, 418] on span "Enter any additional email addresses, separated by comma, for individuals who s…" at bounding box center [829, 451] width 272 height 88
paste input "ATTN: [PERSON_NAME] Team Verizon inventory"
type input "ATTN: [PERSON_NAME] Team Verizon inventory"
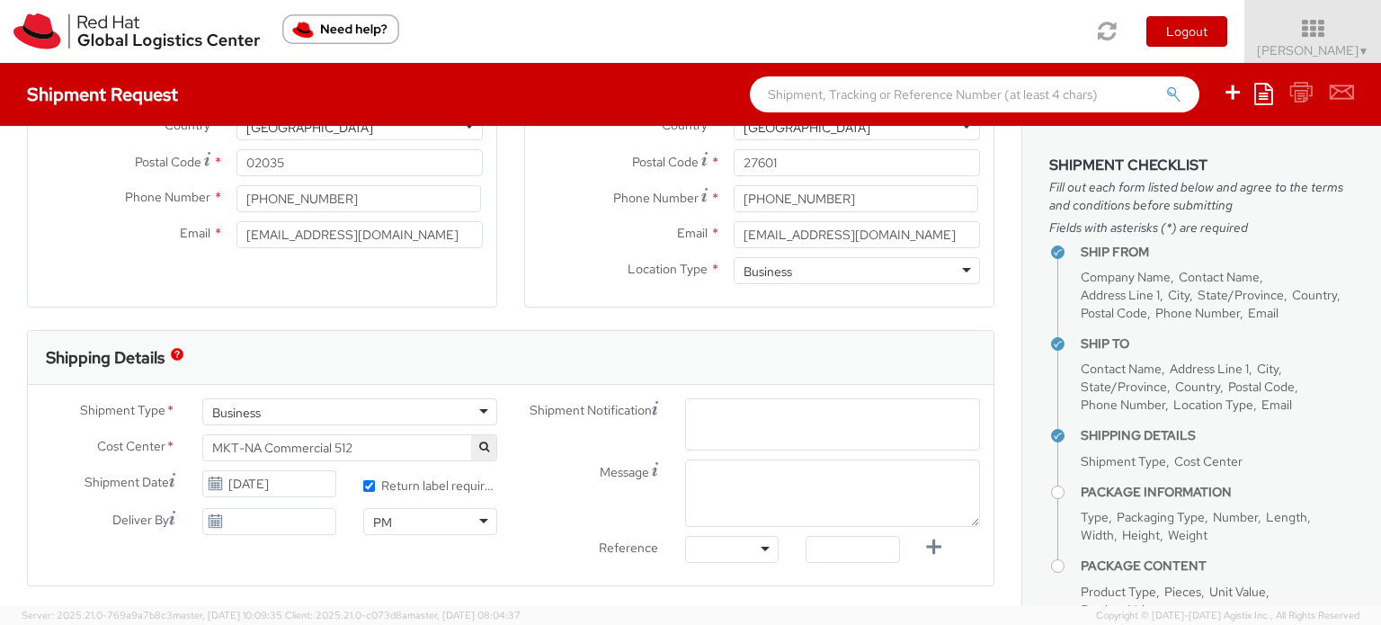
drag, startPoint x: 752, startPoint y: 429, endPoint x: 716, endPoint y: 418, distance: 37.5
click at [752, 432] on span "Enter any additional email addresses, separated by comma, for individuals who s…" at bounding box center [832, 455] width 279 height 90
click at [685, 418] on div "Enter any additional email addresses, separated by comma, for individuals who s…" at bounding box center [832, 451] width 295 height 106
click at [721, 416] on span "Enter any additional email addresses, separated by comma, for individuals who s…" at bounding box center [832, 455] width 279 height 90
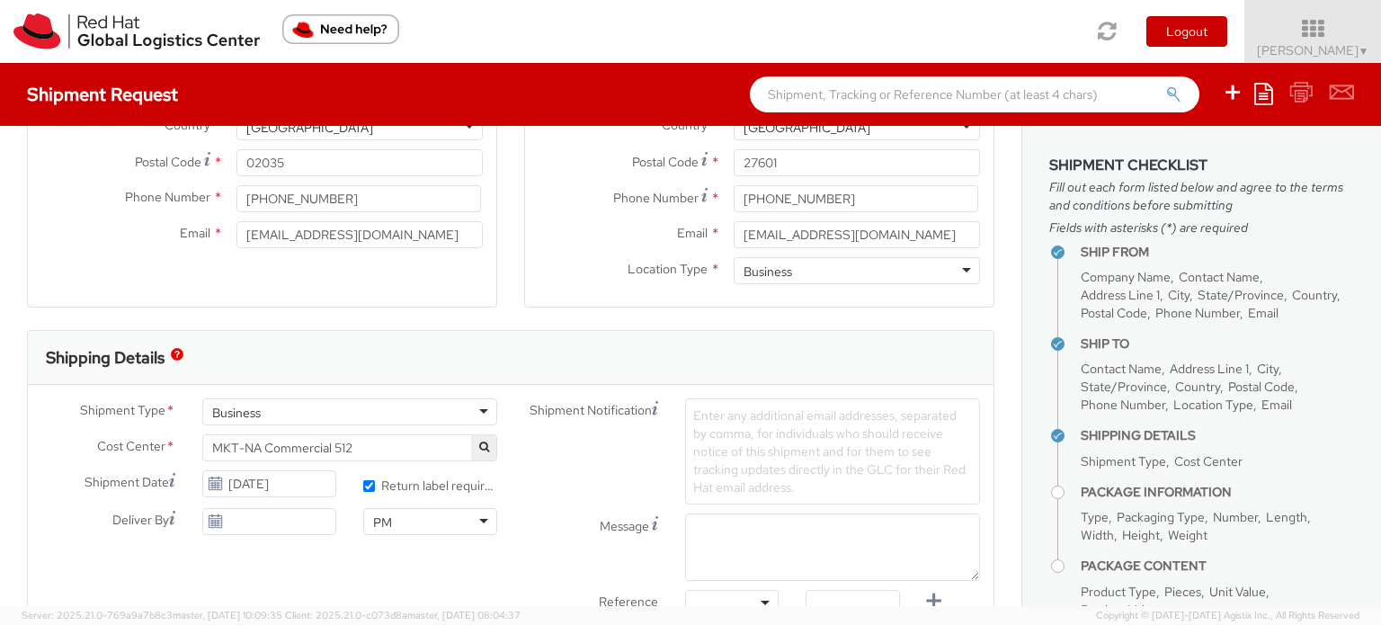
click at [712, 413] on span "Enter any additional email addresses, separated by comma, for individuals who s…" at bounding box center [829, 451] width 272 height 88
paste input "ATTN: [PERSON_NAME] Team Verizon inventory"
type input "ATTN: [PERSON_NAME] Team Verizon inventory"
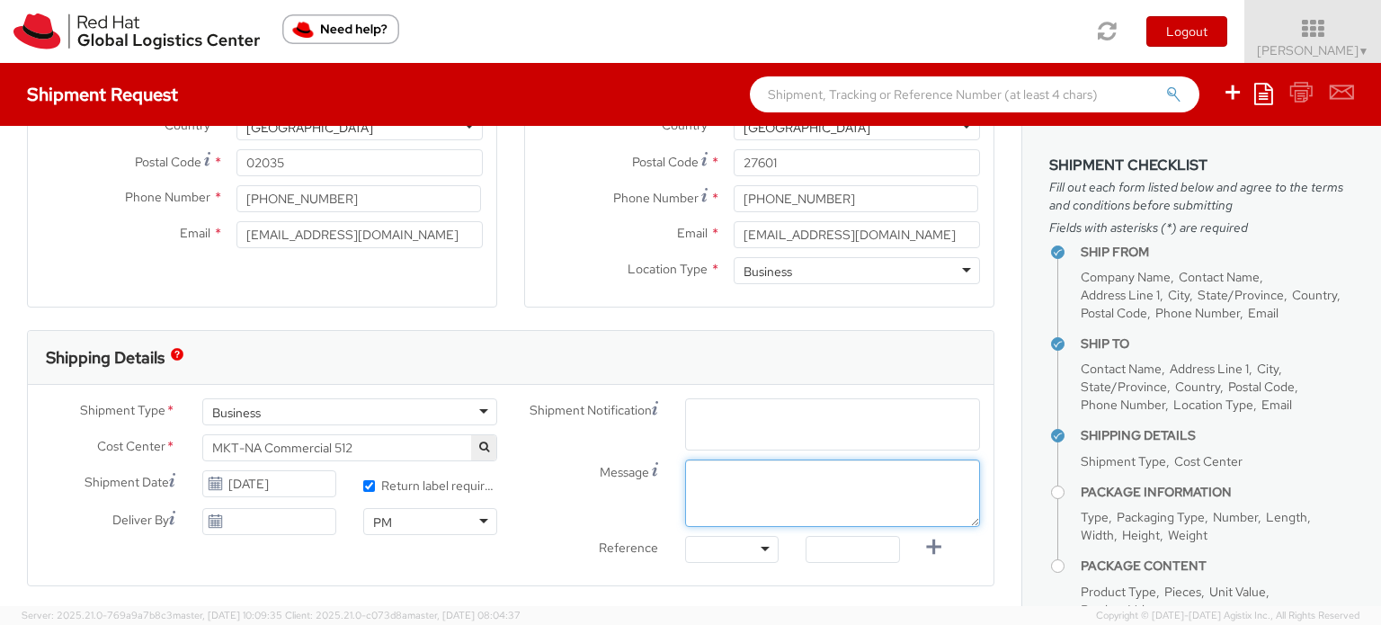
click at [737, 474] on textarea "Message" at bounding box center [832, 492] width 295 height 67
click at [766, 429] on span "Enter any additional email addresses, separated by comma, for individuals who s…" at bounding box center [832, 455] width 279 height 90
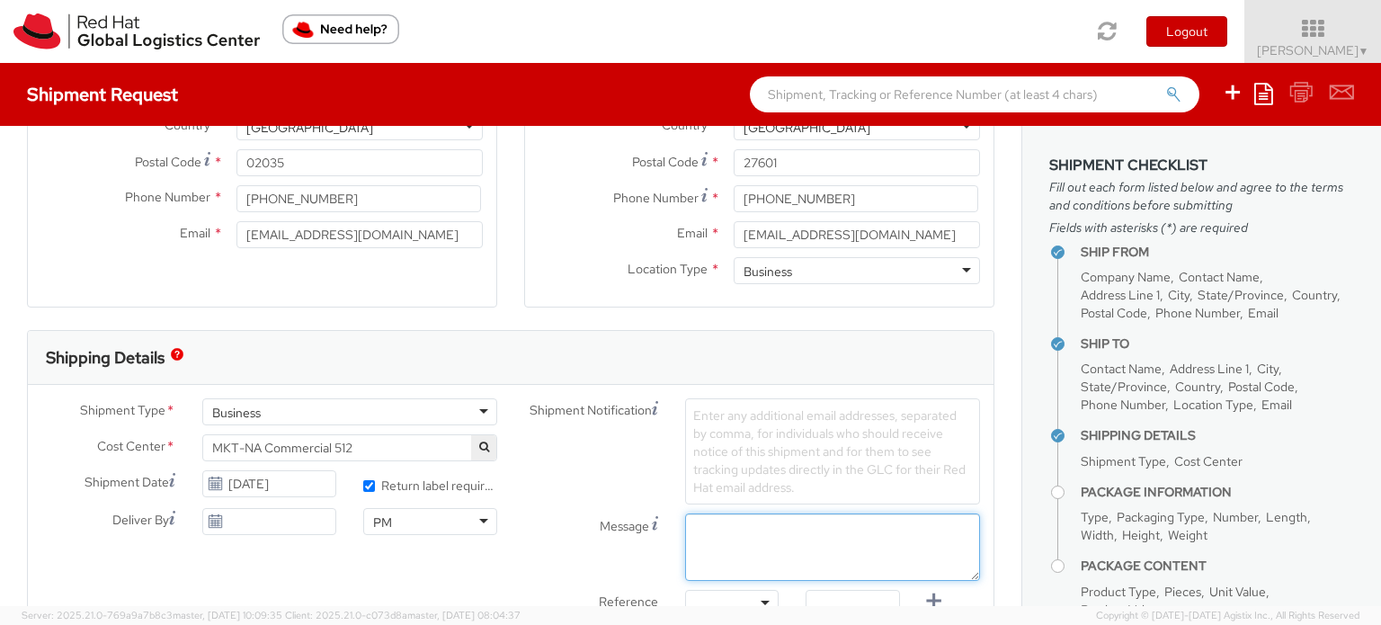
click at [728, 494] on div "Shipment Notification Enter any additional email addresses, separated by comma,…" at bounding box center [752, 511] width 483 height 227
click at [741, 534] on textarea "Message" at bounding box center [832, 546] width 295 height 67
paste textarea "ATTN: [PERSON_NAME] Team Verizon inventory"
type textarea "ATTN: [PERSON_NAME] Team Verizon inventory"
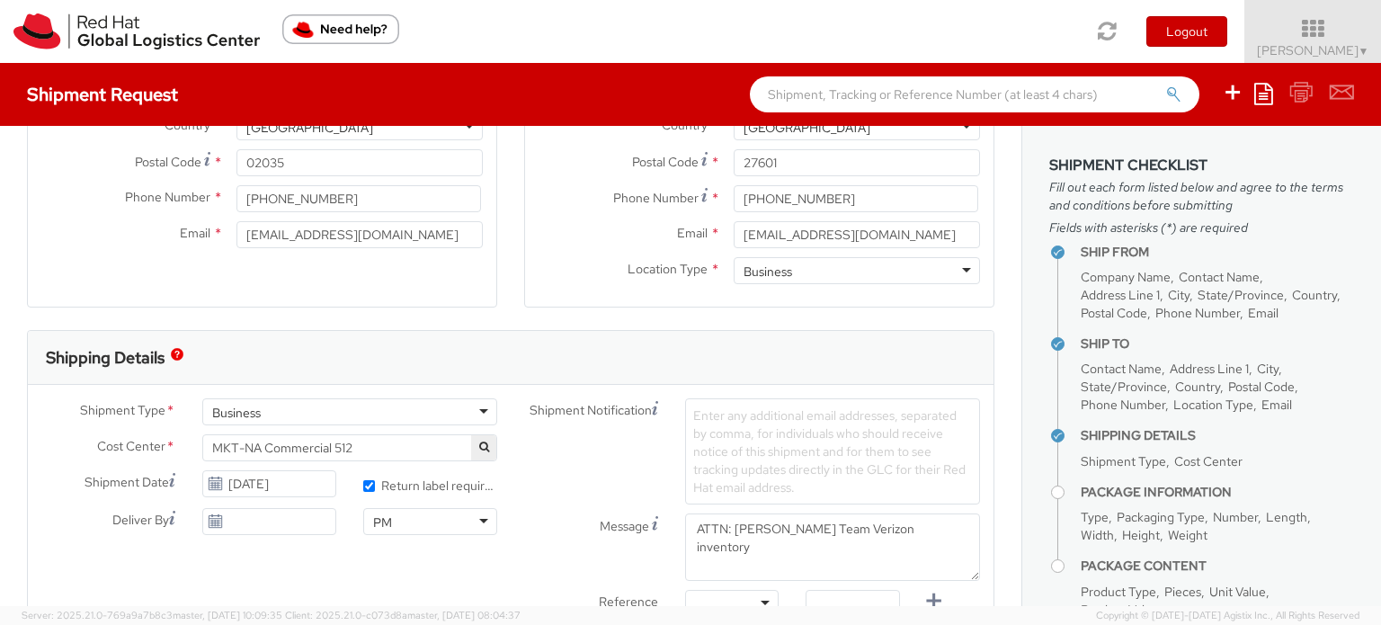
click at [741, 453] on span "Enter any additional email addresses, separated by comma, for individuals who s…" at bounding box center [829, 451] width 272 height 88
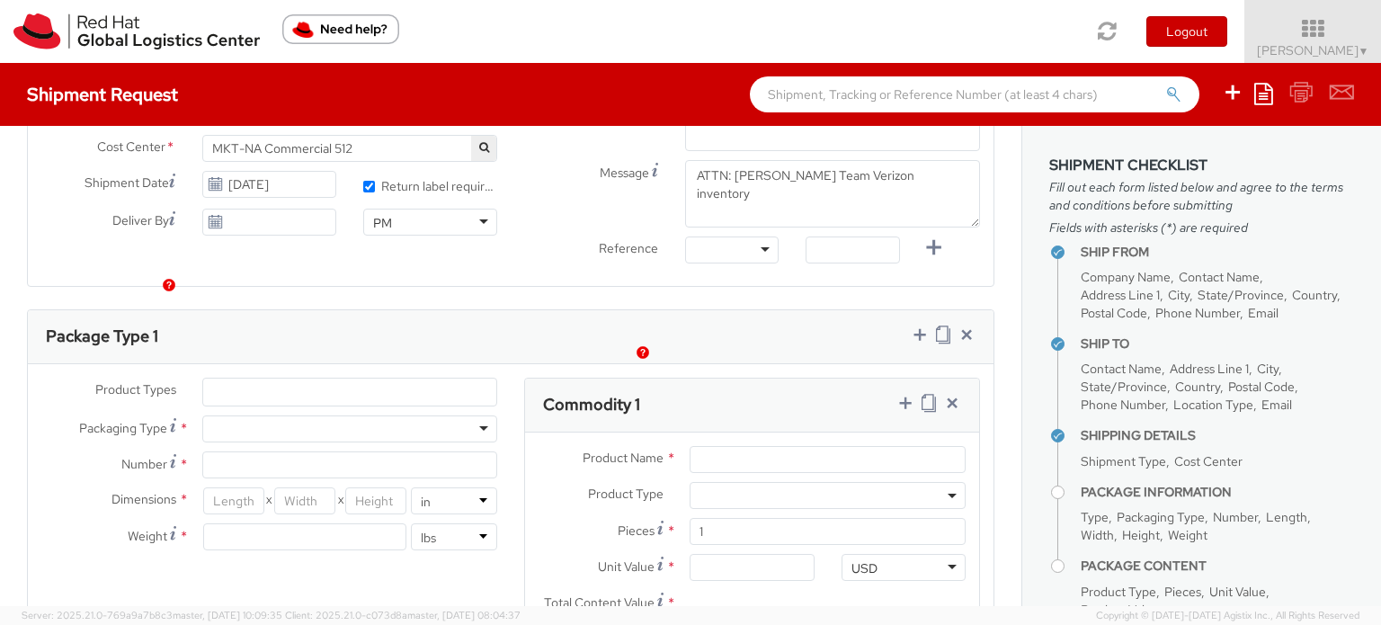
scroll to position [779, 0]
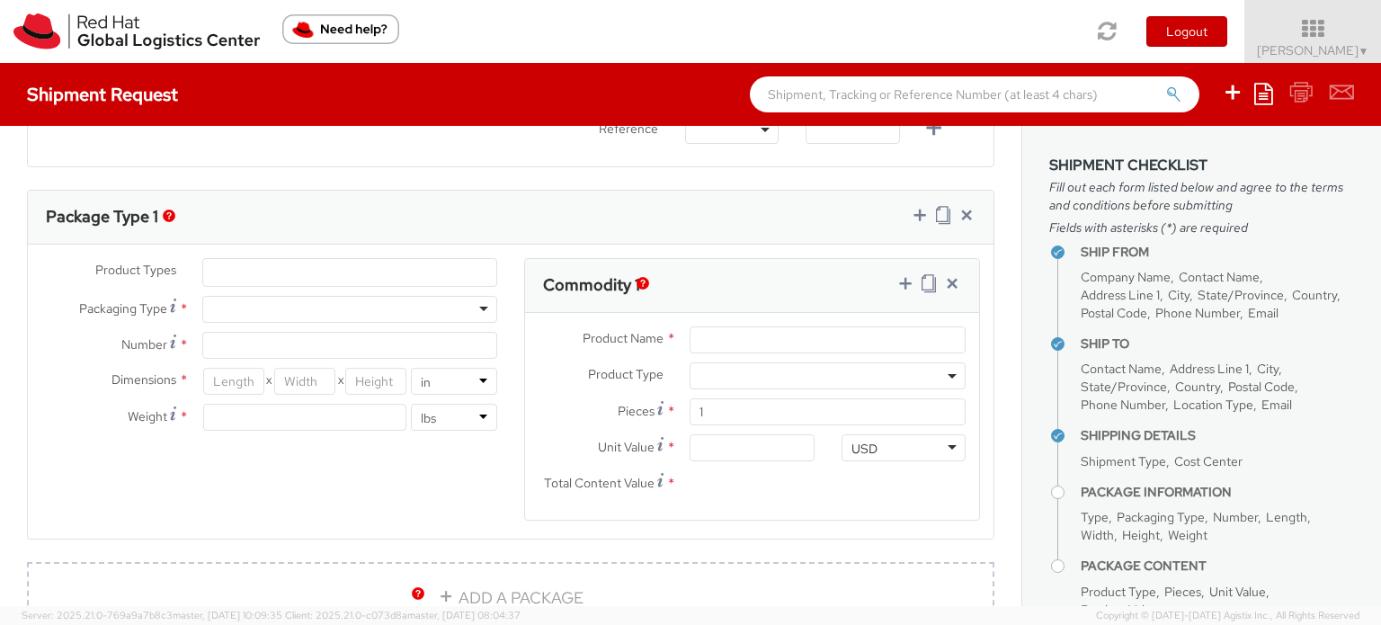
click at [480, 302] on div "Product Types * Documents Docking Station Laptop Monitor Other Hardware Server …" at bounding box center [511, 392] width 966 height 294
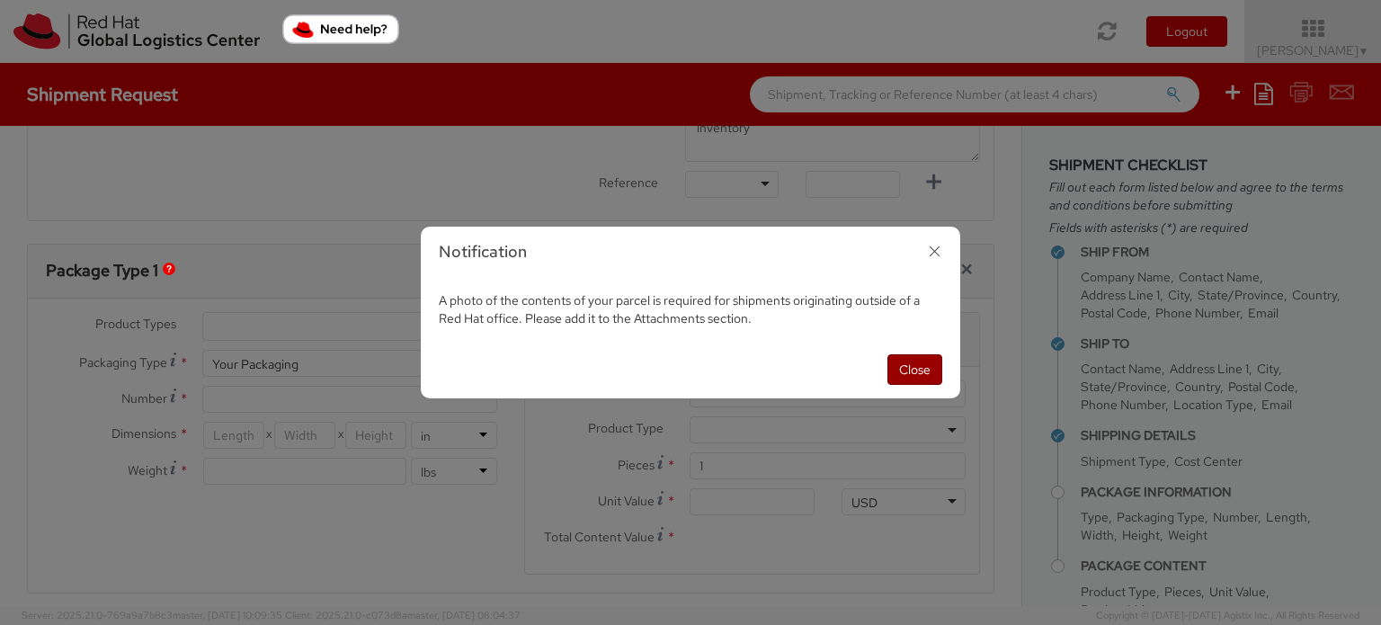
click at [899, 368] on button "Close" at bounding box center [914, 369] width 55 height 31
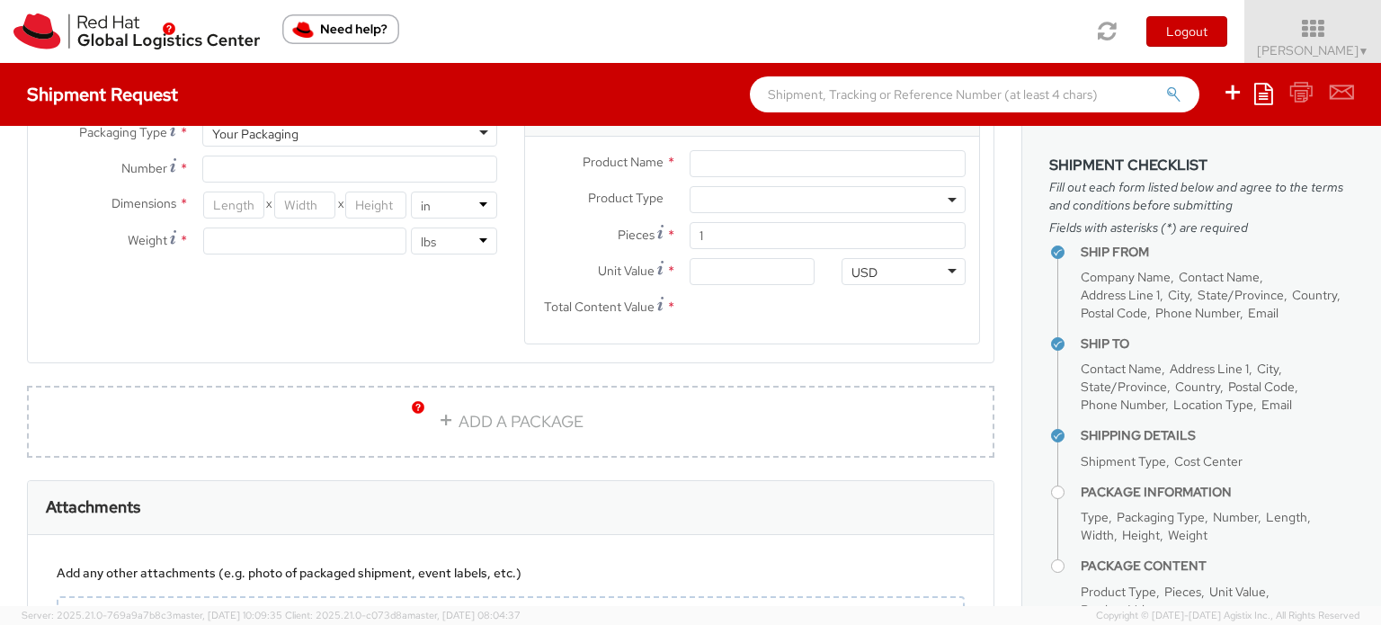
scroll to position [1019, 0]
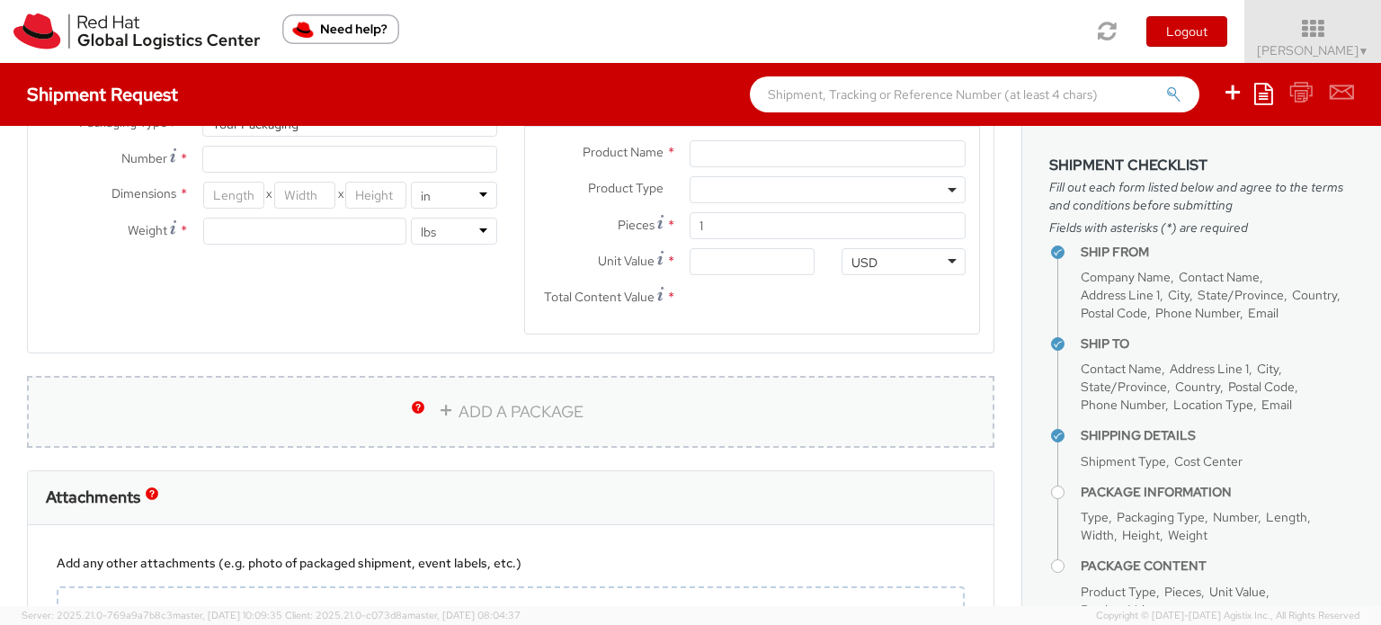
click at [467, 413] on link "ADD A PACKAGE" at bounding box center [510, 412] width 967 height 72
select select
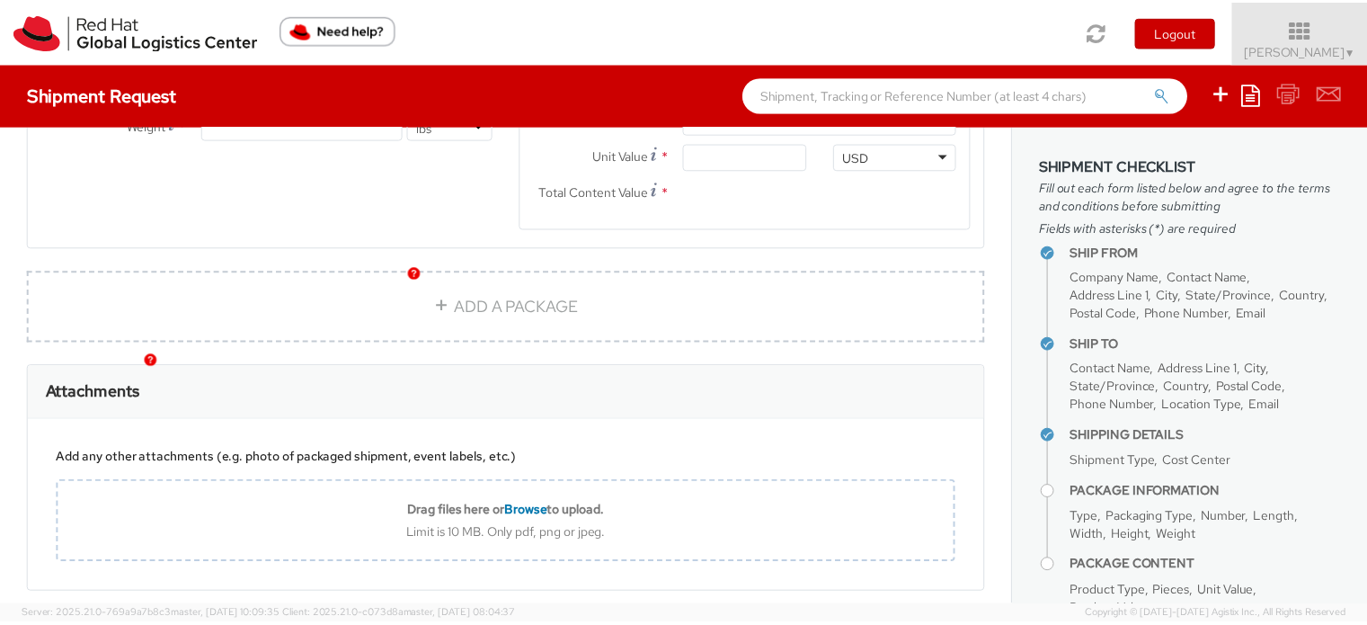
scroll to position [1572, 0]
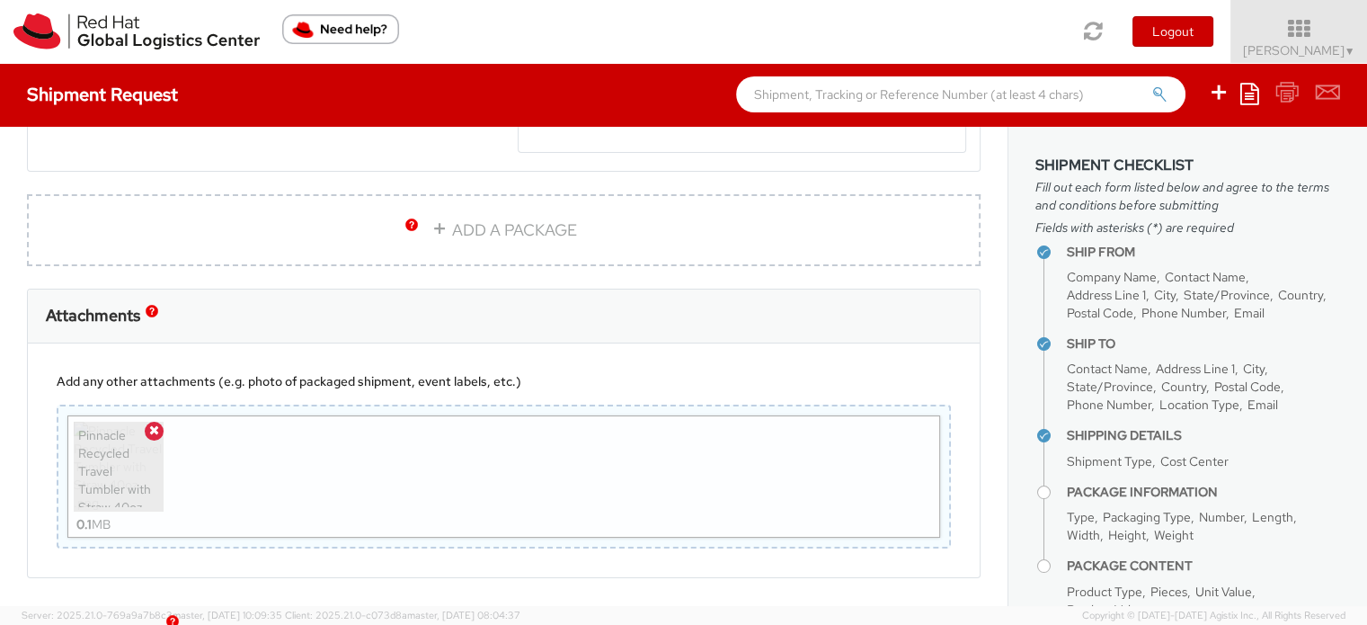
click at [395, 482] on div "Pinnacle Recycled Travel Tumbler with Straw 40oz .png 0.1 MB" at bounding box center [503, 476] width 873 height 122
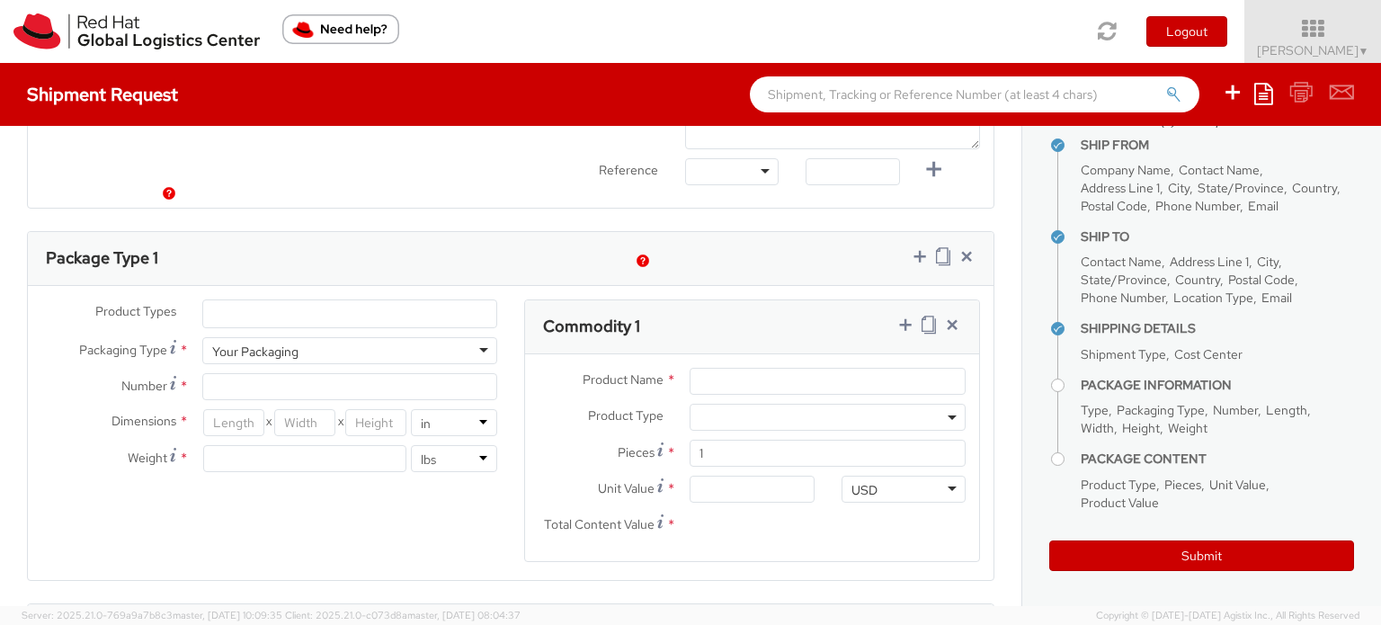
scroll to position [854, 0]
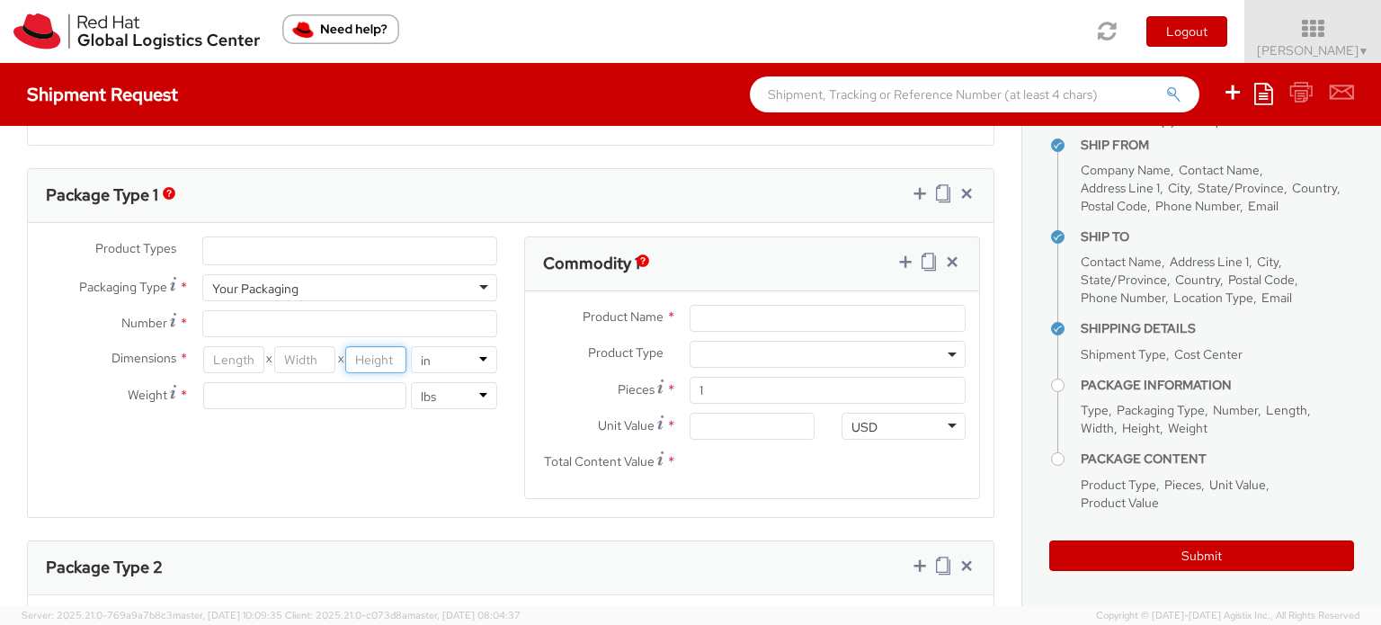
click at [374, 362] on input "number" at bounding box center [375, 359] width 61 height 27
type input "11.5"
click at [290, 354] on input "number" at bounding box center [304, 359] width 61 height 27
type input "19"
click at [356, 471] on div "Product Types * Documents Docking Station Laptop Monitor Other Hardware Server …" at bounding box center [511, 378] width 966 height 285
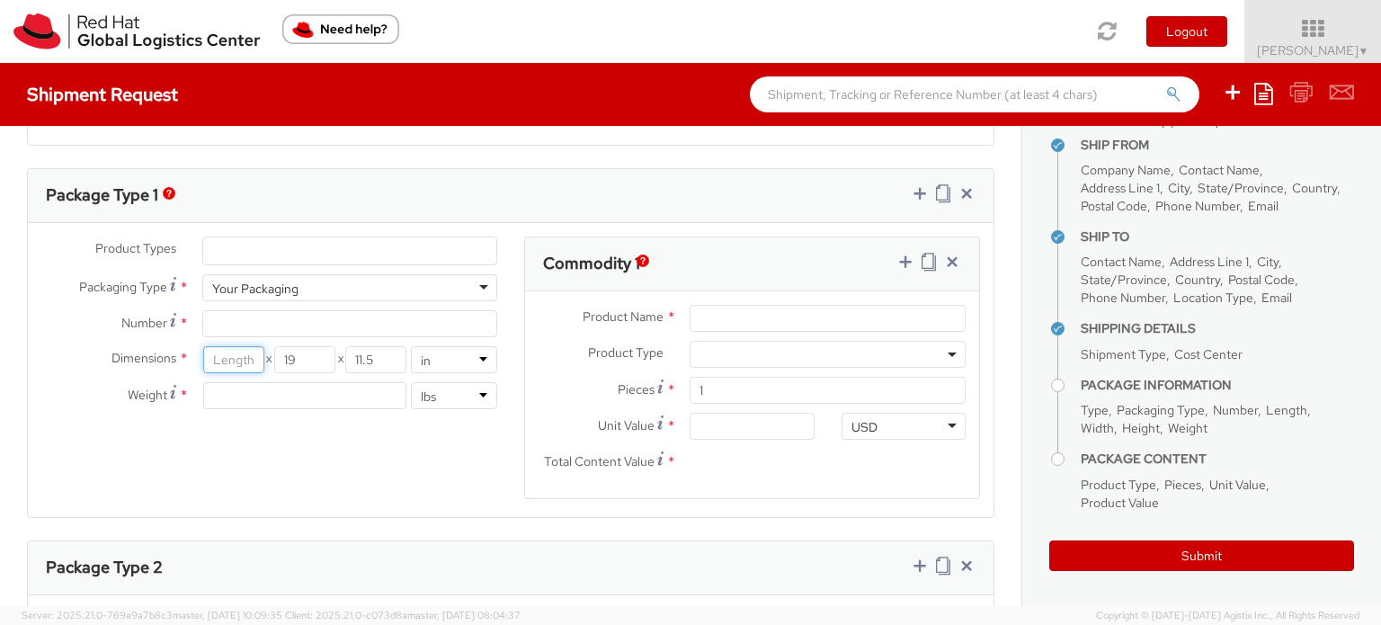
click at [241, 360] on input "number" at bounding box center [233, 359] width 61 height 27
type input "18"
click at [292, 464] on div "Product Types * Documents Docking Station Laptop Monitor Other Hardware Server …" at bounding box center [511, 378] width 966 height 285
click at [770, 314] on input "Product Name *" at bounding box center [828, 318] width 276 height 27
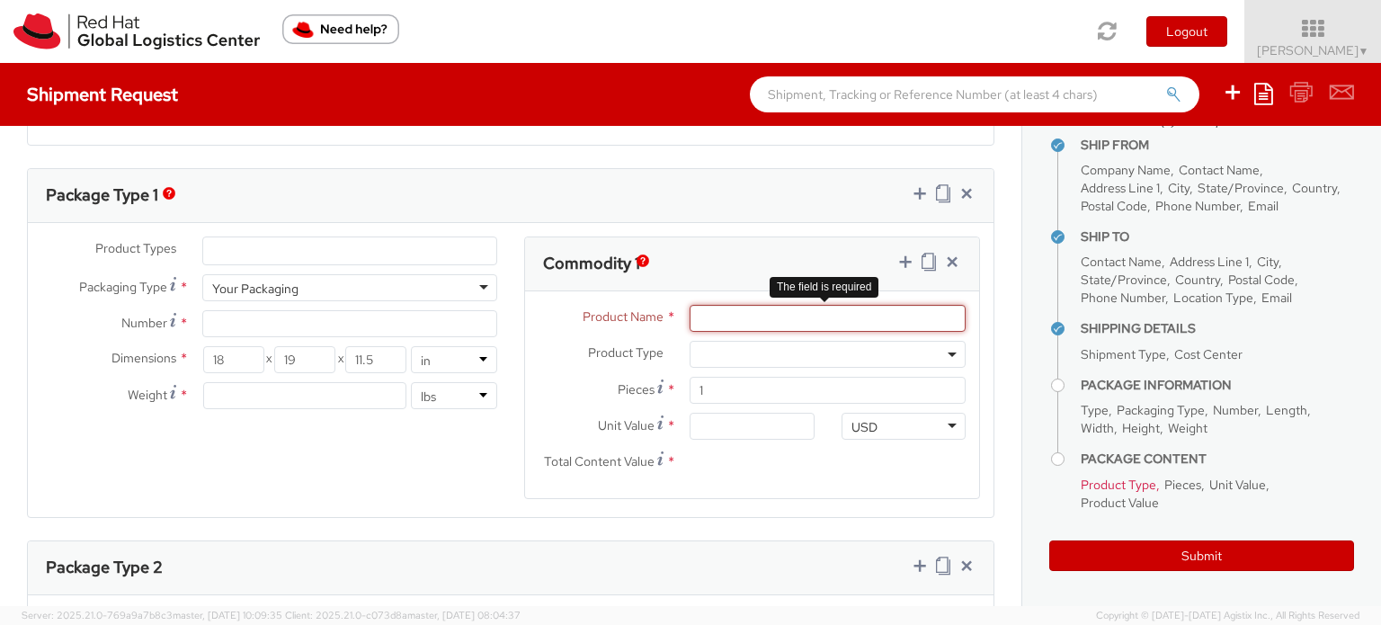
click at [690, 319] on input "Product Name *" at bounding box center [828, 318] width 276 height 27
paste input "Pinnacle Recycled Travel Tumbler with Straw 40oz"
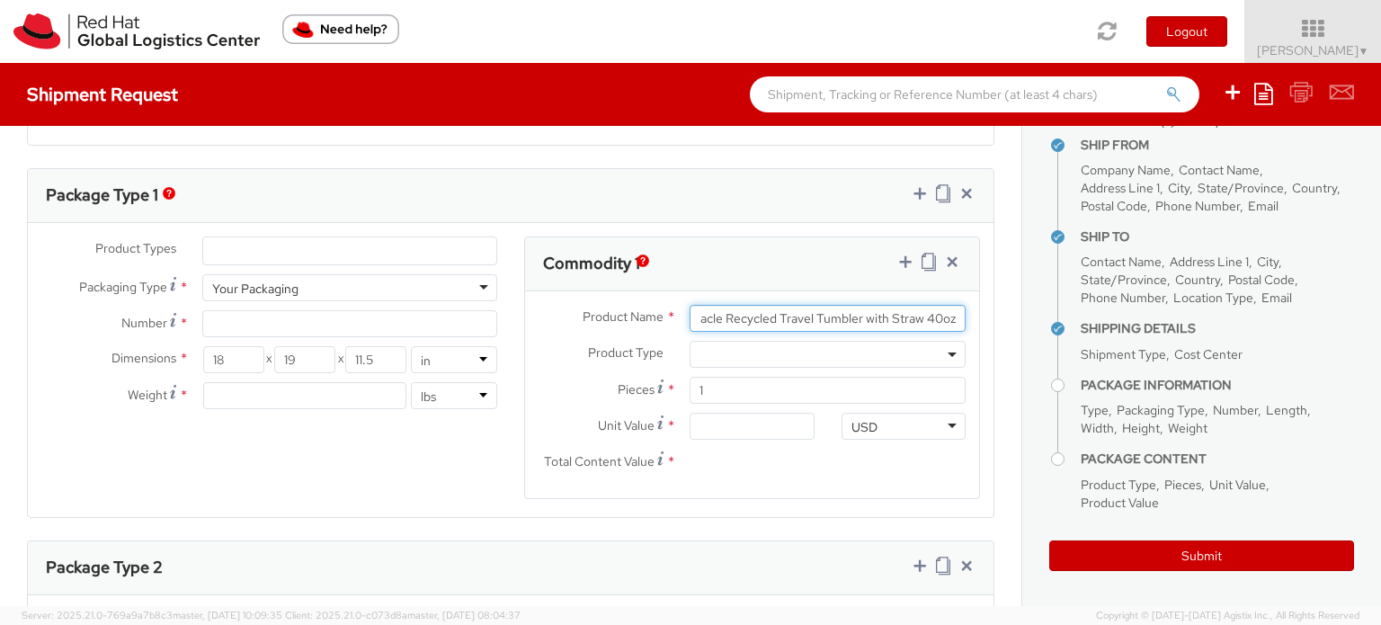
type input "Pinnacle Recycled Travel Tumbler with Straw 40oz"
click at [748, 351] on span at bounding box center [828, 354] width 276 height 27
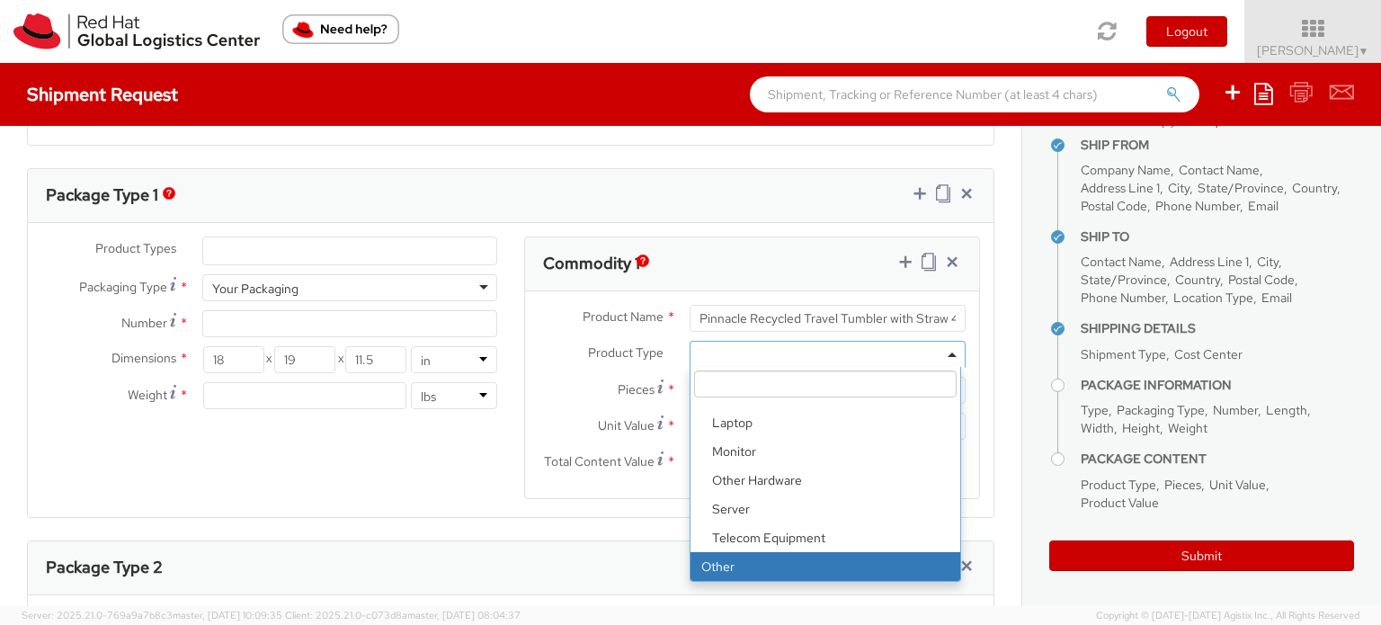
scroll to position [854, 0]
select select "OTHER"
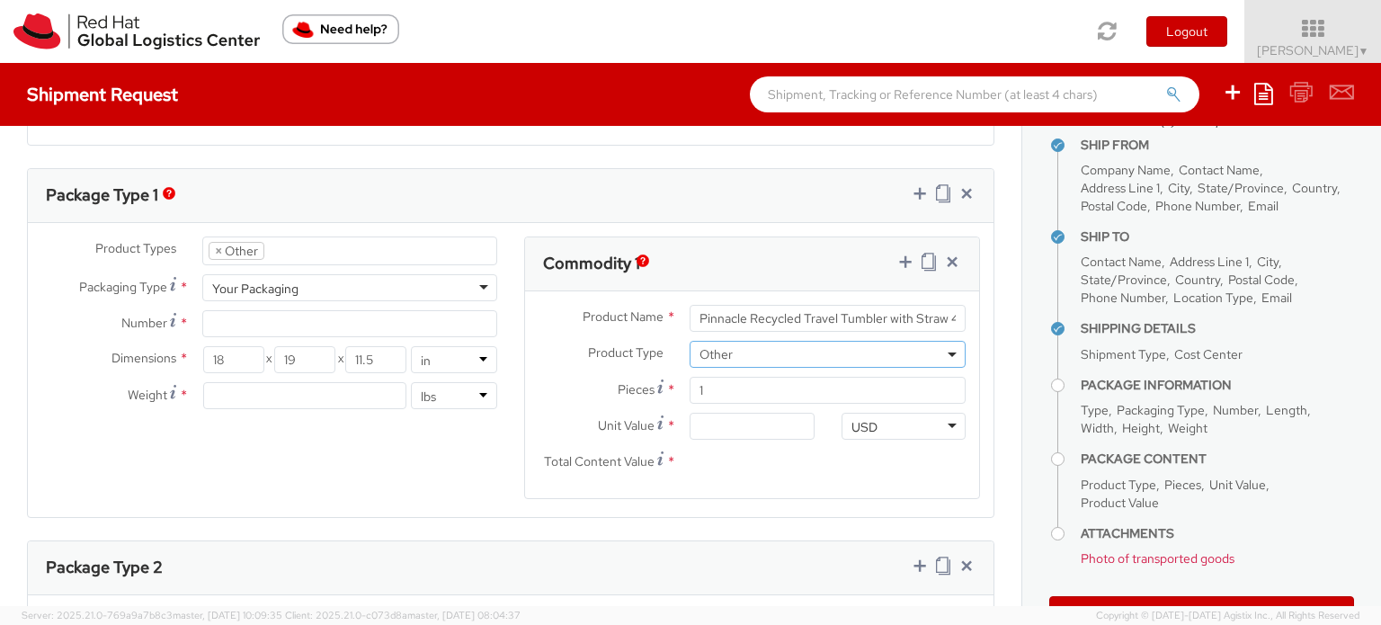
scroll to position [139, 0]
